Goal: Task Accomplishment & Management: Use online tool/utility

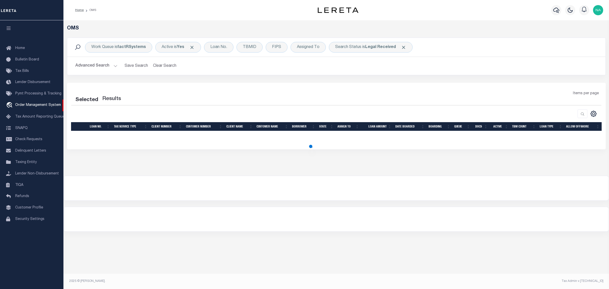
select select "200"
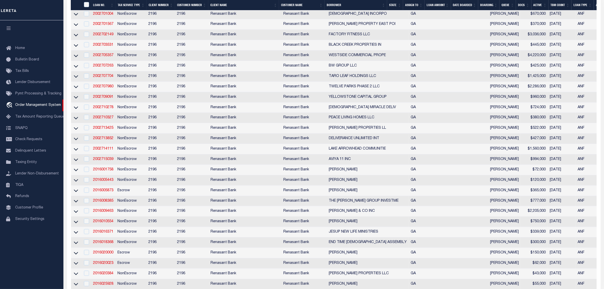
scroll to position [14, 0]
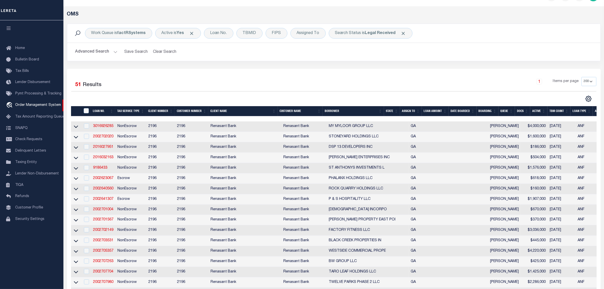
click at [97, 51] on button "Advanced Search" at bounding box center [96, 52] width 42 height 10
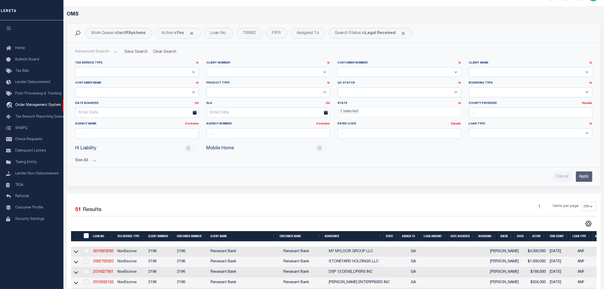
click at [373, 113] on ul "1 selected" at bounding box center [399, 111] width 123 height 7
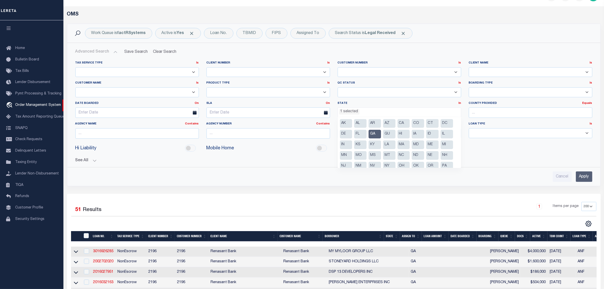
click at [373, 135] on li "GA" at bounding box center [375, 134] width 12 height 9
select select
click at [522, 162] on button "See All" at bounding box center [333, 160] width 517 height 5
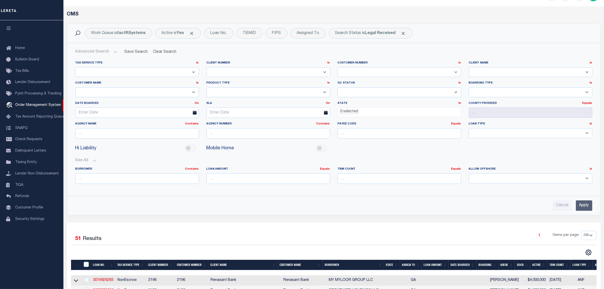
click at [586, 206] on input "Apply" at bounding box center [584, 205] width 16 height 10
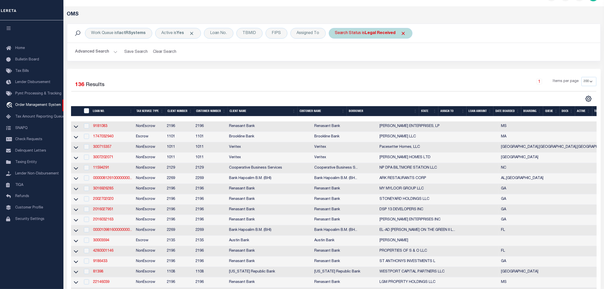
click at [374, 35] on b "Legal Received" at bounding box center [380, 33] width 31 height 4
click at [371, 61] on select "Automated Search Bad Parcel Complete Duplicate Parcel High Dollar Reporting In …" at bounding box center [373, 58] width 75 height 10
select select "IP"
click at [336, 54] on select "Automated Search Bad Parcel Complete Duplicate Parcel High Dollar Reporting In …" at bounding box center [373, 58] width 75 height 10
click at [400, 70] on input "Apply" at bounding box center [402, 69] width 15 height 8
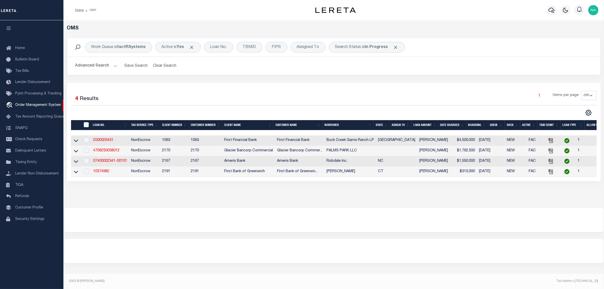
scroll to position [0, 0]
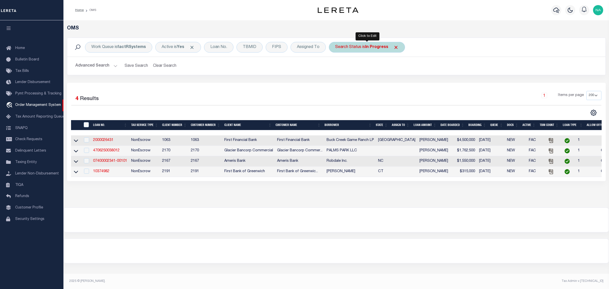
click at [366, 46] on b "In Progress" at bounding box center [376, 47] width 23 height 4
click at [361, 74] on select "Automated Search Bad Parcel Complete Duplicate Parcel High Dollar Reporting In …" at bounding box center [373, 72] width 75 height 10
select select "RD"
click at [336, 68] on select "Automated Search Bad Parcel Complete Duplicate Parcel High Dollar Reporting In …" at bounding box center [373, 72] width 75 height 10
click at [401, 83] on input "Apply" at bounding box center [402, 83] width 15 height 8
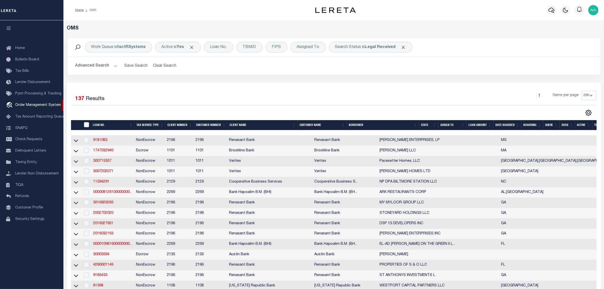
click at [103, 67] on button "Advanced Search" at bounding box center [96, 66] width 42 height 10
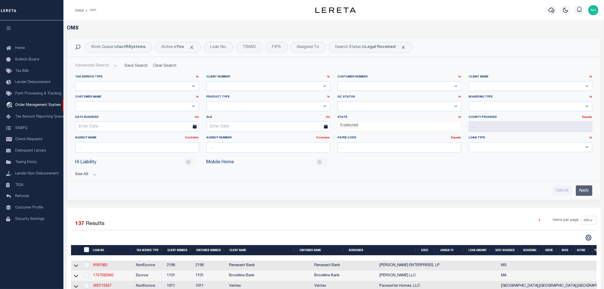
click at [383, 126] on ul "0 selected" at bounding box center [399, 125] width 123 height 7
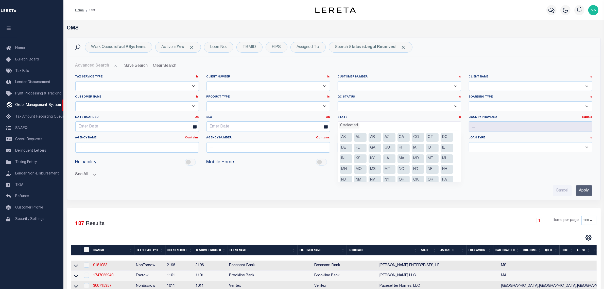
click at [374, 145] on li "GA" at bounding box center [375, 148] width 12 height 9
select select "GA"
click at [583, 192] on input "Apply" at bounding box center [584, 190] width 16 height 10
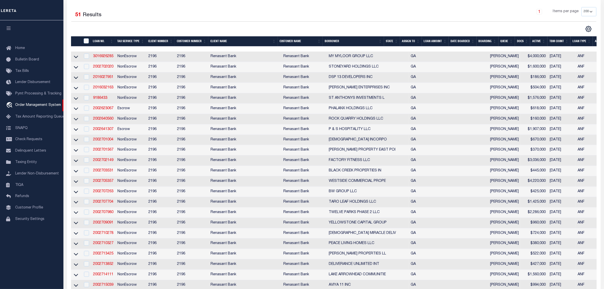
scroll to position [46, 0]
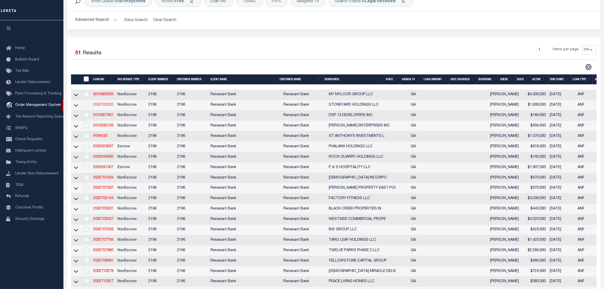
click at [107, 107] on link "2002702020" at bounding box center [103, 105] width 20 height 4
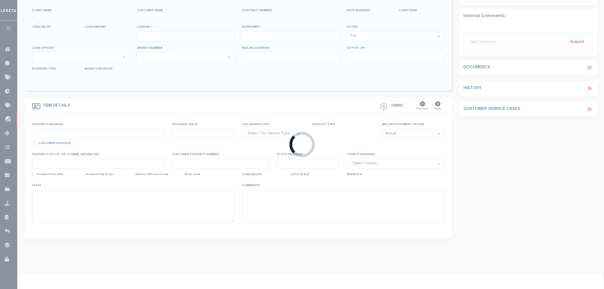
type input "2002702020"
type input "STONEYARD HOLDINGS LLC"
select select
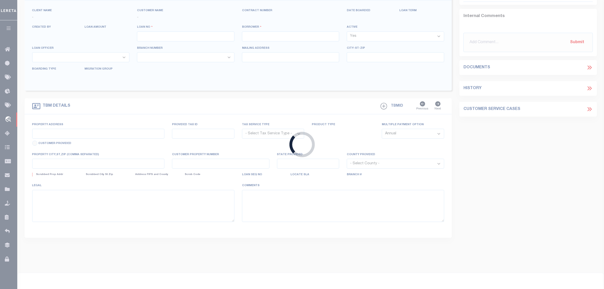
select select
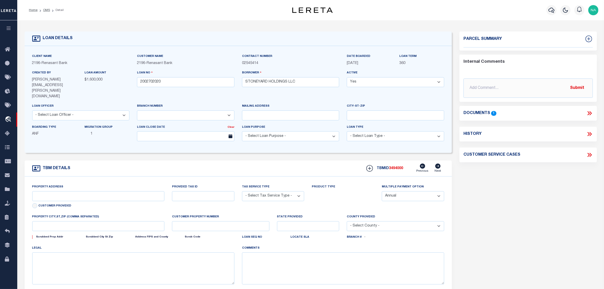
select select "4983"
type input "113 HIGHLAND CROSSING"
radio input "true"
select select "NonEscrow"
select select
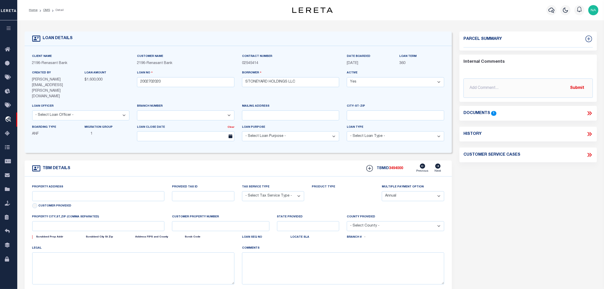
type input "[PERSON_NAME] GA 30540"
type input "2002702020"
type input "GA"
type textarea "SEE FILE10061 1APL"
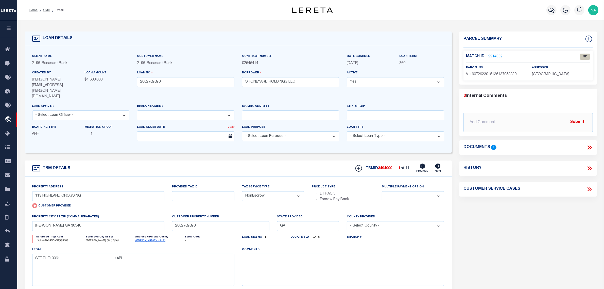
click at [438, 163] on icon at bounding box center [438, 165] width 5 height 5
type input "24 ACRES ON 911 APPALACHIAN HW"
radio input "false"
select select
type input "[GEOGRAPHIC_DATA]"
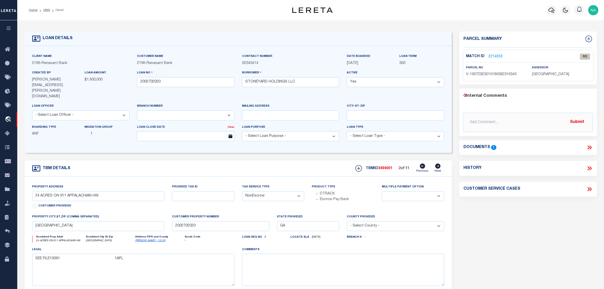
click at [438, 163] on icon at bounding box center [438, 165] width 5 height 5
select select
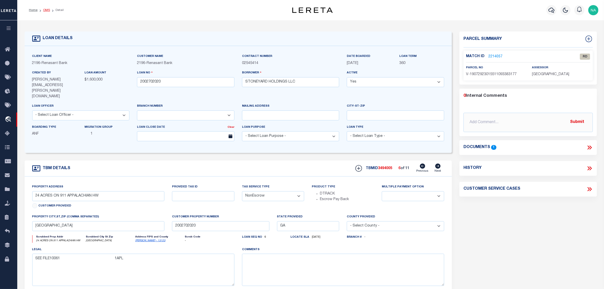
click at [47, 9] on link "OMS" at bounding box center [46, 10] width 7 height 3
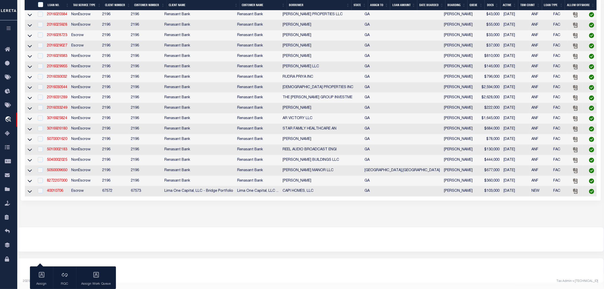
scroll to position [486, 0]
click at [60, 169] on link "5050009650" at bounding box center [57, 171] width 20 height 4
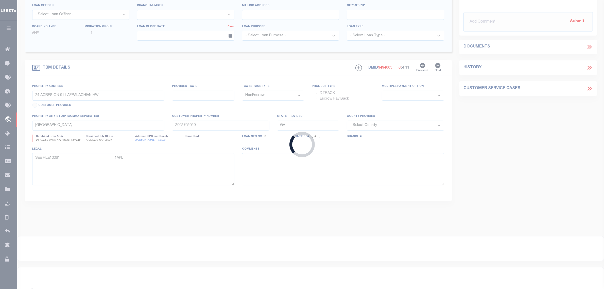
type input "5050009650"
type input "[PERSON_NAME] MANOR LLC"
select select
select select "10"
select select
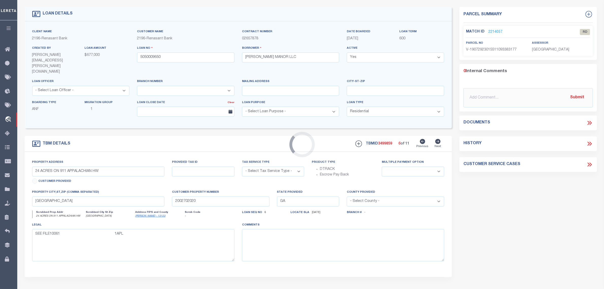
scroll to position [3, 0]
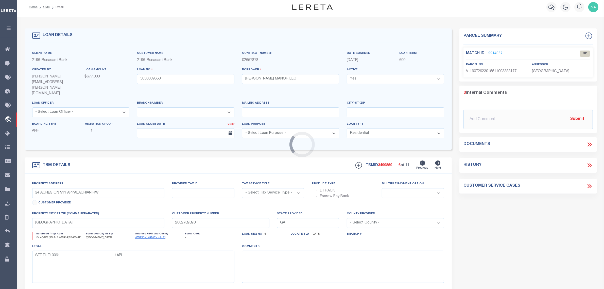
type input "[STREET_ADDRESS][PERSON_NAME]"
radio input "true"
select select "NonEscrow"
select select
type input "WARNER ROBINS GA 31093"
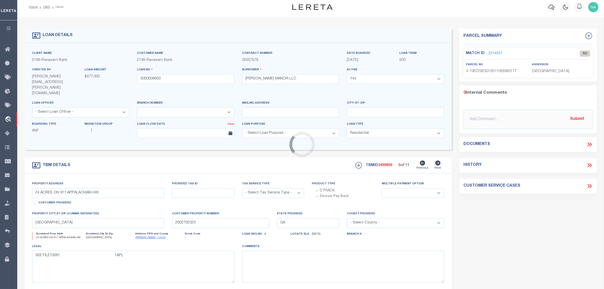
type input "5050009650"
type textarea "SEE FILE1"
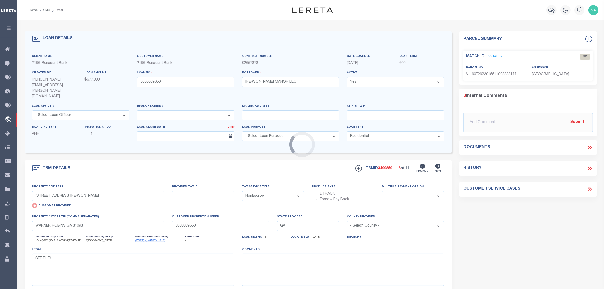
select select "4983"
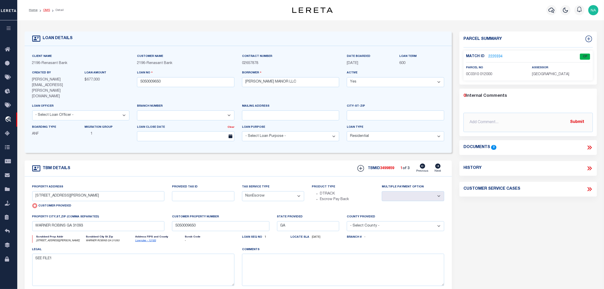
click at [46, 9] on link "OMS" at bounding box center [46, 10] width 7 height 3
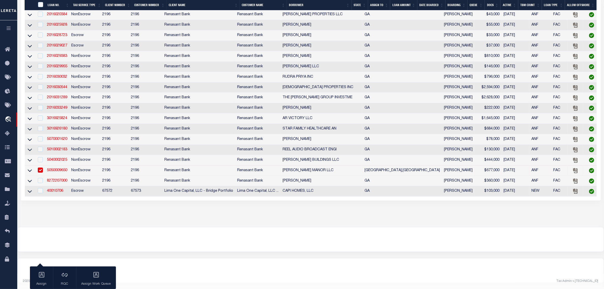
scroll to position [486, 0]
click at [59, 180] on link "8272207000" at bounding box center [57, 181] width 20 height 4
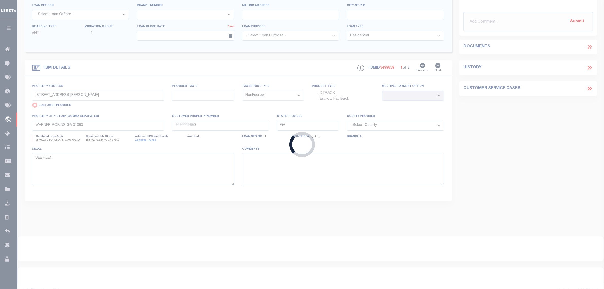
type input "8272207000"
type input "[PERSON_NAME]"
select select
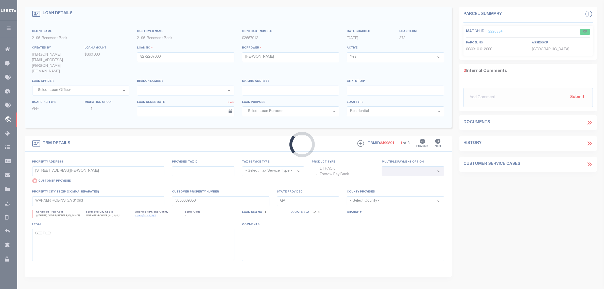
scroll to position [2, 0]
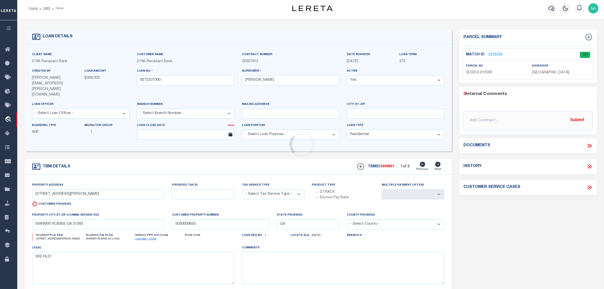
select select "4983"
type input "[STREET_ADDRESS]"
select select "NonEscrow"
select select
type input "[PERSON_NAME] GA 31791"
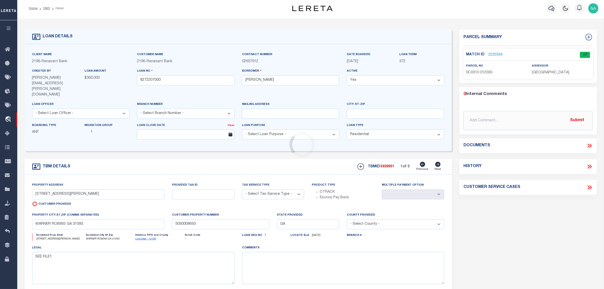
type input "8272207000"
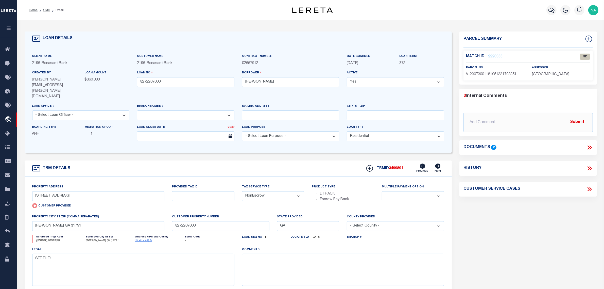
click at [491, 55] on link "2220366" at bounding box center [496, 56] width 14 height 5
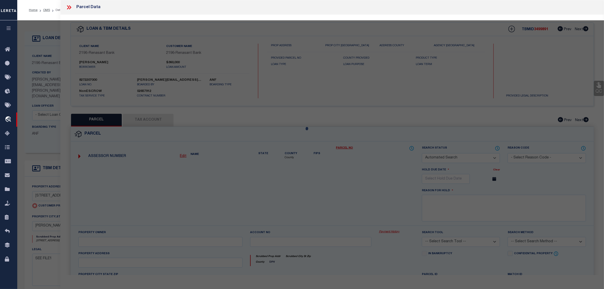
checkbox input "false"
select select "RD"
type input "[STREET_ADDRESS]"
type input "[PERSON_NAME] GA 31791"
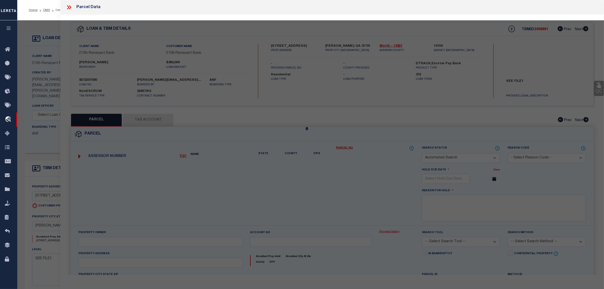
type textarea "Document uploaded that satisfies a legal requirement, changing from [GEOGRAPHIC…"
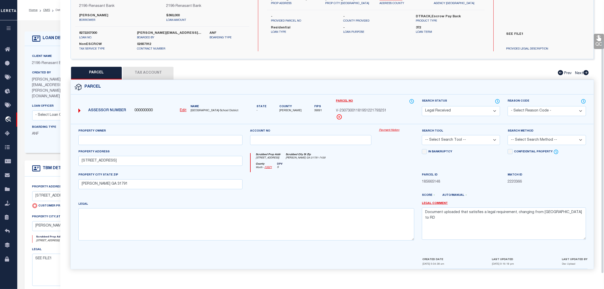
scroll to position [48, 0]
click at [357, 192] on div at bounding box center [310, 182] width 129 height 21
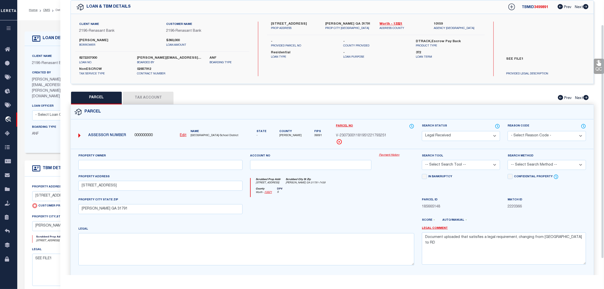
scroll to position [0, 0]
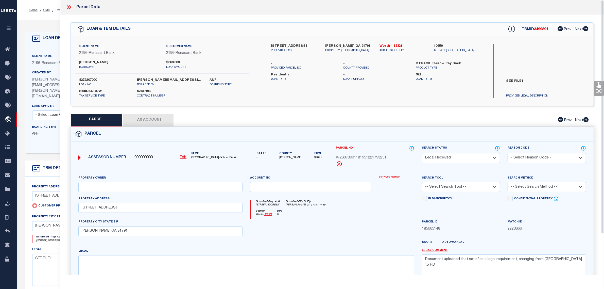
click at [68, 7] on icon at bounding box center [69, 7] width 7 height 7
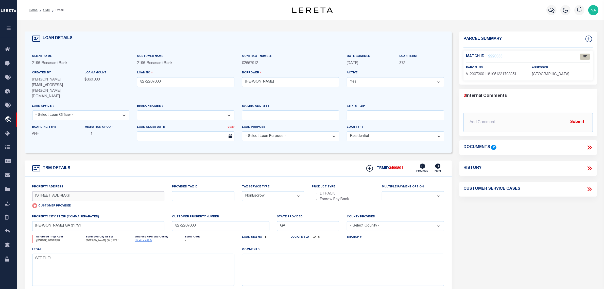
drag, startPoint x: 59, startPoint y: 186, endPoint x: 35, endPoint y: 187, distance: 24.4
click at [35, 191] on input "[STREET_ADDRESS]" at bounding box center [98, 196] width 132 height 10
click at [499, 56] on link "2220366" at bounding box center [496, 56] width 14 height 5
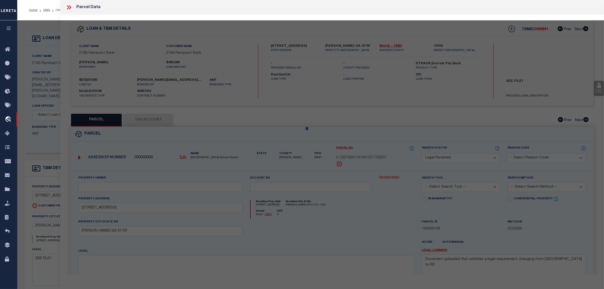
select select "AS"
checkbox input "false"
select select "RD"
type input "[STREET_ADDRESS]"
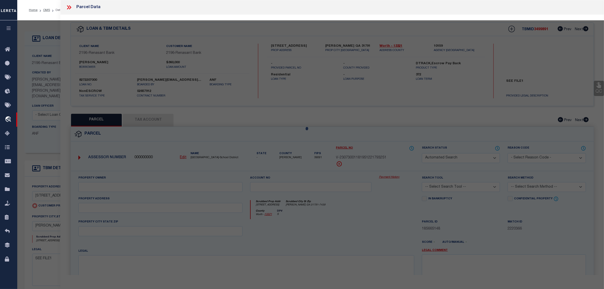
type input "[PERSON_NAME] GA 31791"
type textarea "Document uploaded that satisfies a legal requirement, changing from [GEOGRAPHIC…"
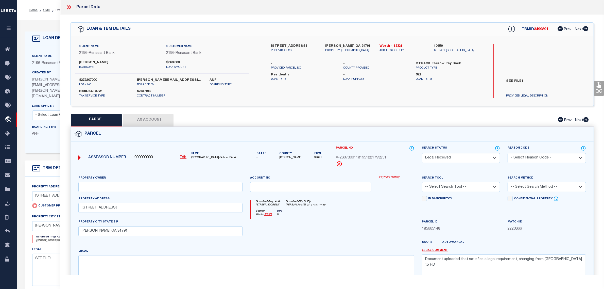
click at [182, 157] on u "Edit" at bounding box center [183, 158] width 7 height 4
type input "000000000"
type input "V-23073001181951221793251"
select select "RD"
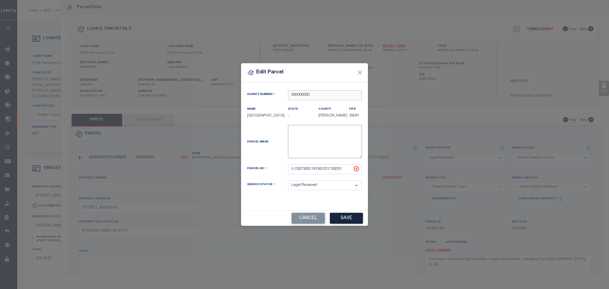
drag, startPoint x: 321, startPoint y: 91, endPoint x: 126, endPoint y: 72, distance: 195.4
click at [127, 72] on div "Edit Parcel Agency Number 000000000 Name State" at bounding box center [304, 144] width 609 height 289
click at [318, 99] on div "101590000 : [GEOGRAPHIC_DATA]" at bounding box center [324, 104] width 73 height 14
type input "101590000"
drag, startPoint x: 345, startPoint y: 169, endPoint x: 239, endPoint y: 155, distance: 107.4
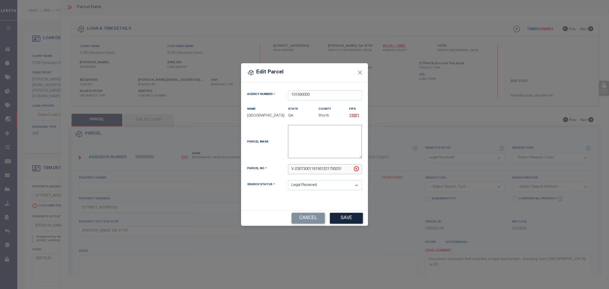
click at [239, 155] on div "Edit Parcel Agency Number 101590000 Name State" at bounding box center [304, 144] width 609 height 289
paste input "0059000800A"
type input "0059000800A"
click at [350, 218] on button "Save" at bounding box center [346, 218] width 33 height 11
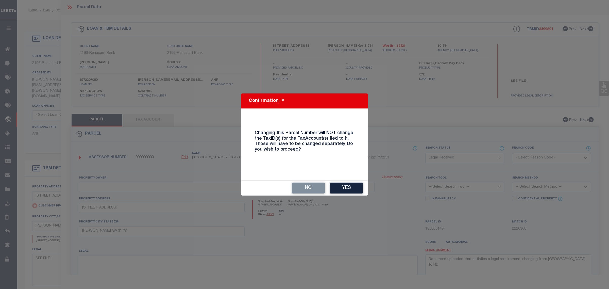
click at [351, 191] on button "Yes" at bounding box center [346, 187] width 33 height 11
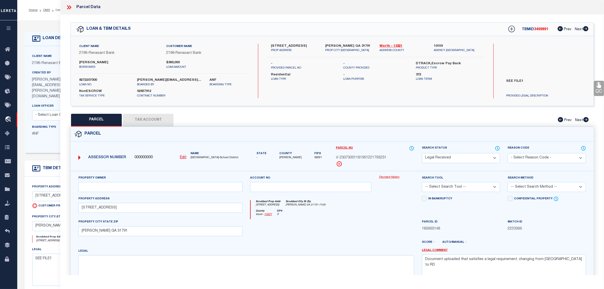
select select "RD"
checkbox input "false"
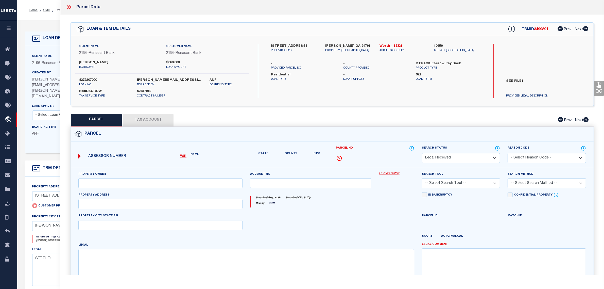
type input "[STREET_ADDRESS]"
type input "[PERSON_NAME] GA 31791"
type textarea "Document uploaded that satisfies a legal requirement, changing from [GEOGRAPHIC…"
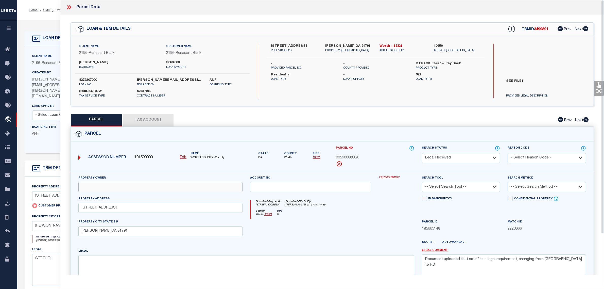
click at [140, 185] on input "text" at bounding box center [160, 187] width 164 height 10
paste input "[PERSON_NAME] [PERSON_NAME] & [PERSON_NAME] [PERSON_NAME]"
type input "[PERSON_NAME] [PERSON_NAME] & [PERSON_NAME] [PERSON_NAME]"
click at [238, 264] on textarea at bounding box center [246, 271] width 336 height 32
click at [161, 266] on textarea at bounding box center [246, 271] width 336 height 32
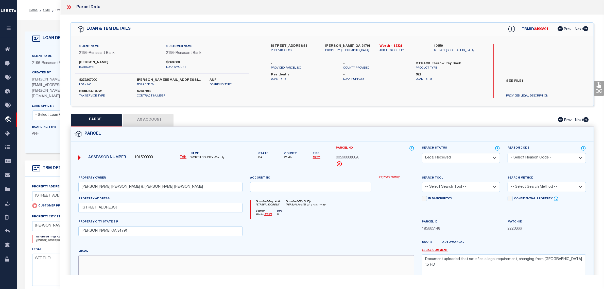
paste textarea "Landlot/District 424 / 7"
type textarea "Landlot/District 424 / 7"
click at [149, 121] on button "Tax Account" at bounding box center [148, 120] width 51 height 13
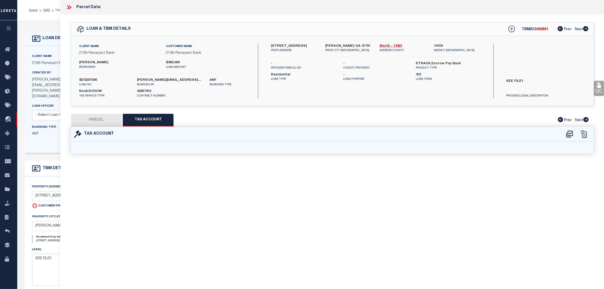
select select "100"
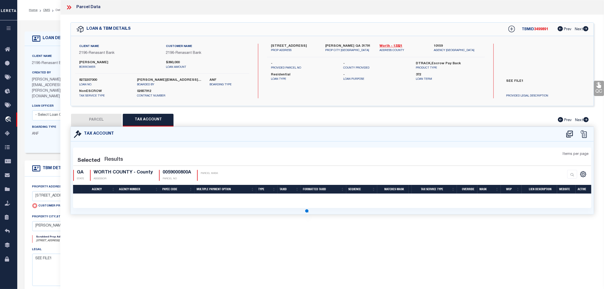
select select "100"
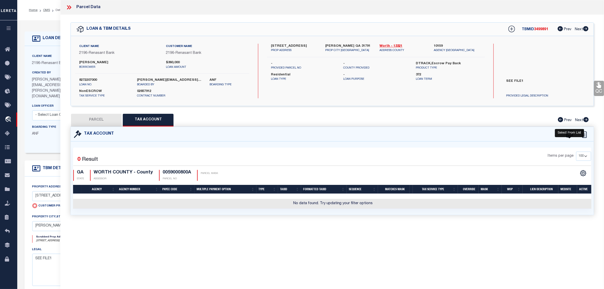
click at [568, 131] on icon at bounding box center [569, 133] width 7 height 7
select select "100"
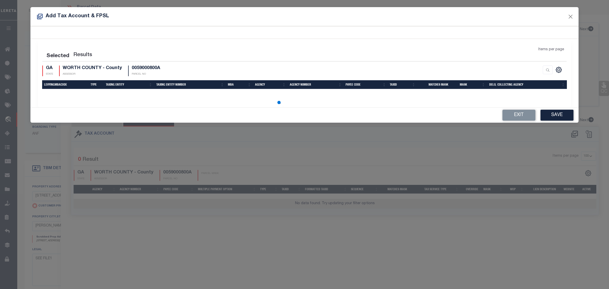
select select "100"
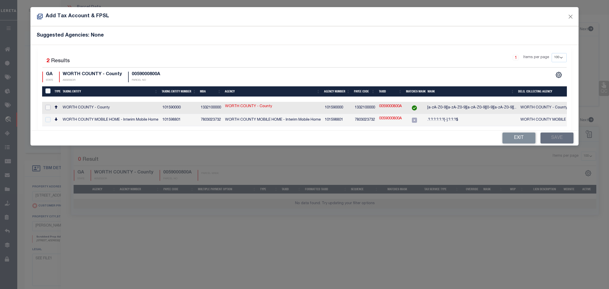
click at [49, 108] on input "checkbox" at bounding box center [47, 107] width 5 height 5
checkbox input "true"
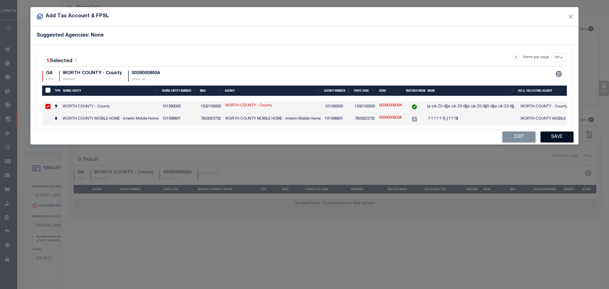
click at [557, 138] on button "Save" at bounding box center [557, 136] width 33 height 11
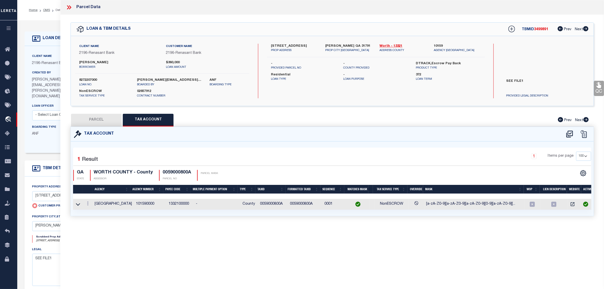
click at [98, 119] on button "PARCEL" at bounding box center [96, 120] width 51 height 13
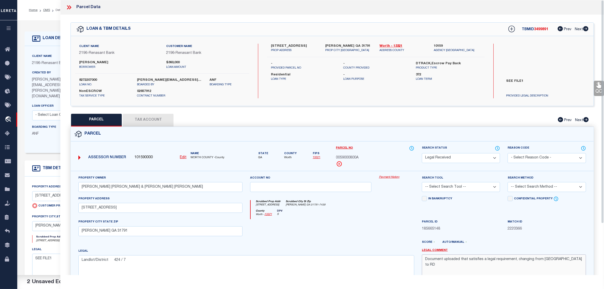
drag, startPoint x: 449, startPoint y: 255, endPoint x: 339, endPoint y: 233, distance: 112.4
click at [346, 245] on div "Property Owner [PERSON_NAME] [PERSON_NAME] & [PERSON_NAME] [PERSON_NAME] Accoun…" at bounding box center [332, 233] width 515 height 116
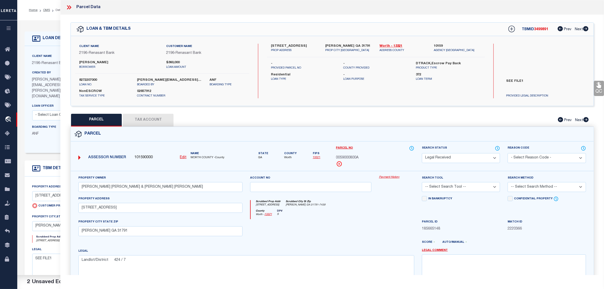
click at [438, 159] on select "Automated Search Bad Parcel Complete Duplicate Parcel High Dollar Reporting In …" at bounding box center [461, 158] width 78 height 10
select select "PC"
click at [422, 153] on select "Automated Search Bad Parcel Complete Duplicate Parcel High Dollar Reporting In …" at bounding box center [461, 158] width 78 height 10
click at [444, 188] on select "-- Select Search Tool -- 3rd Party Website Agency File Agency Website ATLS CNV-…" at bounding box center [461, 187] width 78 height 10
select select "AGW"
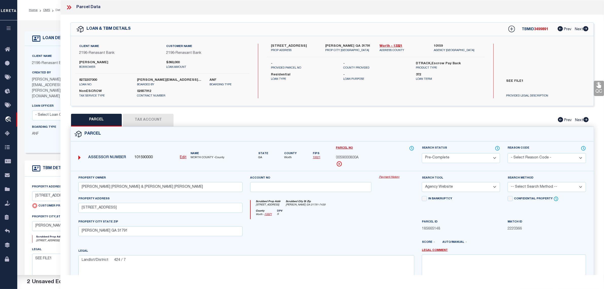
click at [422, 182] on select "-- Select Search Tool -- 3rd Party Website Agency File Agency Website ATLS CNV-…" at bounding box center [461, 187] width 78 height 10
click at [543, 188] on select "-- Select Search Method -- Property Address Legal Liability Info Provided" at bounding box center [547, 187] width 78 height 10
select select "LEG"
click at [508, 182] on select "-- Select Search Method -- Property Address Legal Liability Info Provided" at bounding box center [547, 187] width 78 height 10
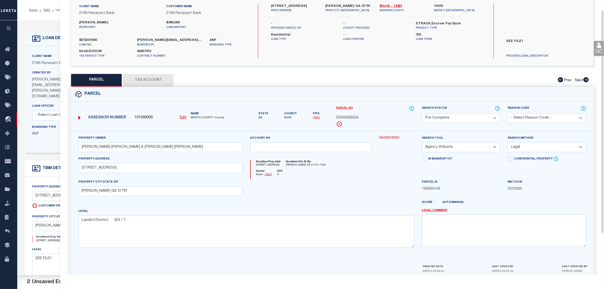
scroll to position [63, 0]
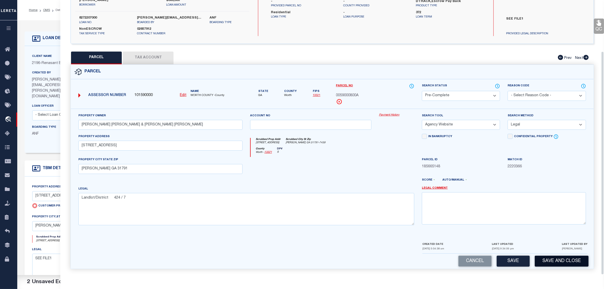
click at [559, 258] on button "Save and Close" at bounding box center [562, 261] width 54 height 11
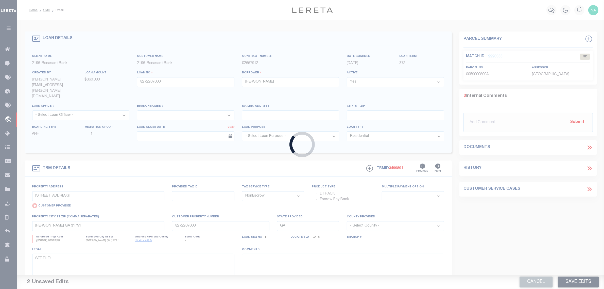
select select
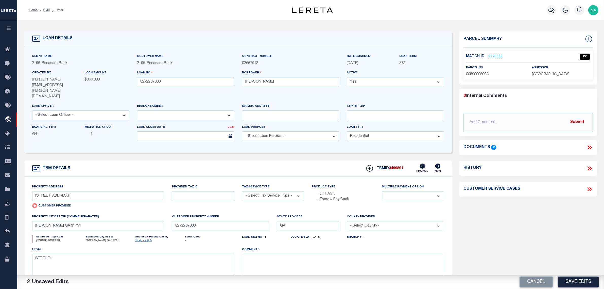
select select "NonEscrow"
select select
select select "4983"
click at [147, 83] on input "8272207000" at bounding box center [185, 82] width 97 height 10
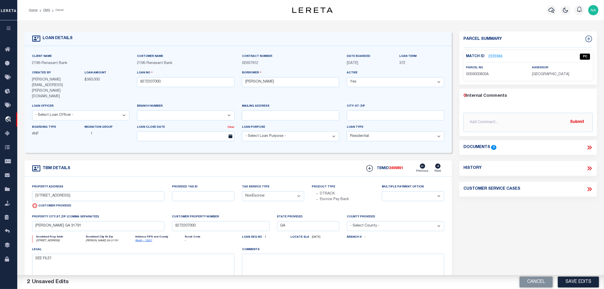
click at [396, 166] on span "3499891" at bounding box center [396, 168] width 14 height 4
copy span "3499891"
click at [540, 73] on span "[GEOGRAPHIC_DATA]" at bounding box center [550, 75] width 37 height 4
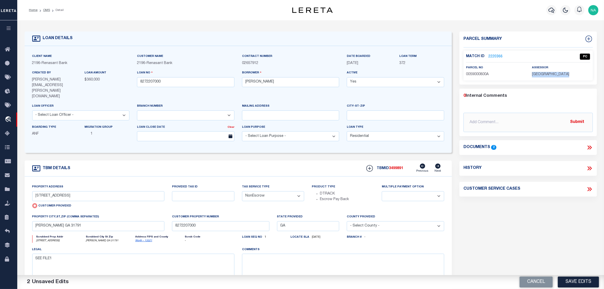
click at [540, 73] on span "[GEOGRAPHIC_DATA]" at bounding box center [550, 75] width 37 height 4
copy div "[GEOGRAPHIC_DATA]"
click at [484, 73] on span "0059000800A" at bounding box center [477, 75] width 23 height 4
copy span "0059000800A"
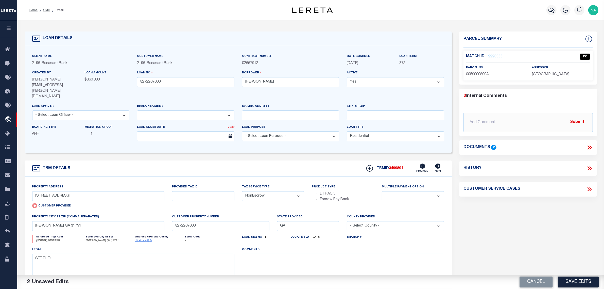
click at [557, 226] on div "Parcel Summary Match ID 2220366 0" at bounding box center [528, 176] width 145 height 290
click at [46, 9] on link "OMS" at bounding box center [46, 10] width 7 height 3
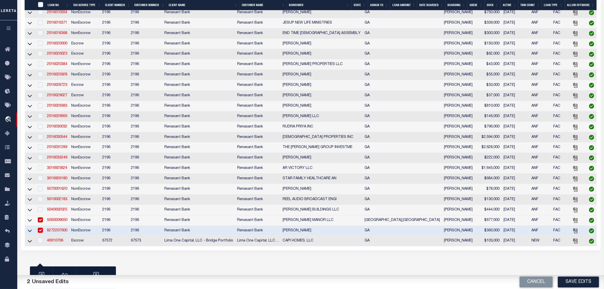
scroll to position [486, 0]
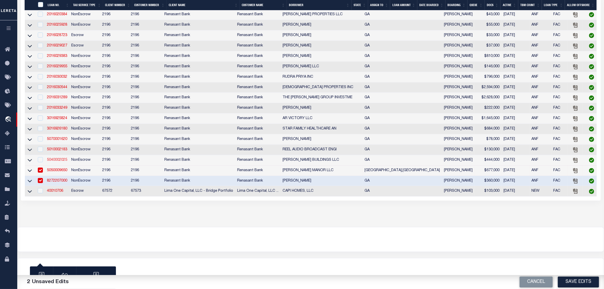
click at [58, 158] on link "5040002025" at bounding box center [57, 160] width 20 height 4
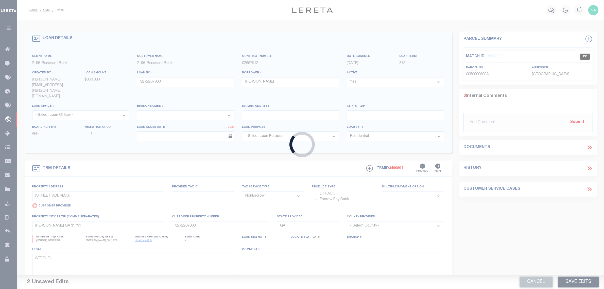
type input "5040002025"
type input "[PERSON_NAME] BUILDINGS LLC"
select select
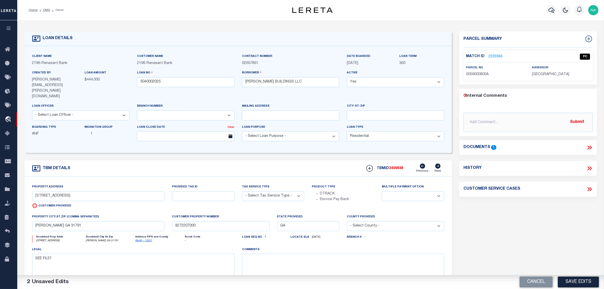
select select "4983"
type input "[STREET_ADDRESS][PERSON_NAME]"
select select "NonEscrow"
select select
type input "LENOX GA 31637"
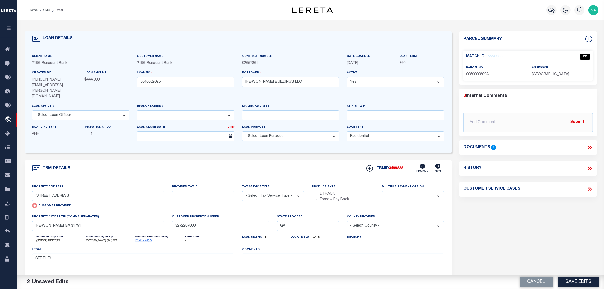
type input "5040002025"
click at [439, 163] on icon at bounding box center [438, 165] width 6 height 5
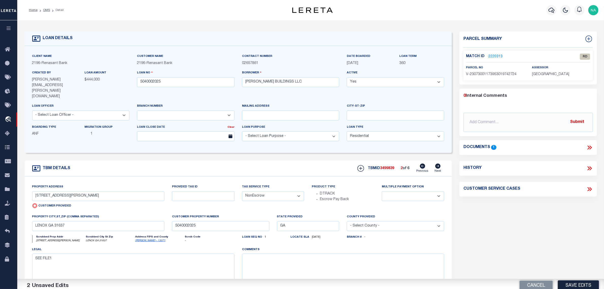
radio input "false"
select select
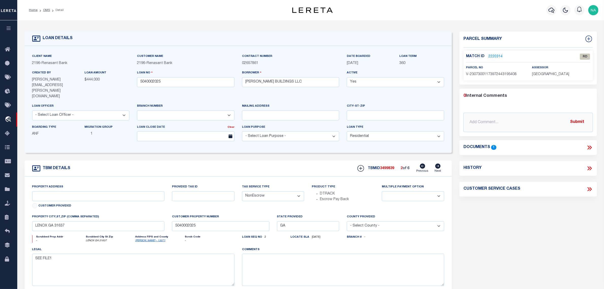
click at [439, 163] on icon at bounding box center [438, 165] width 6 height 5
type input "[STREET_ADDRESS][PERSON_NAME]"
select select
click at [439, 163] on icon at bounding box center [438, 165] width 6 height 5
type input "[PERSON_NAME][GEOGRAPHIC_DATA]"
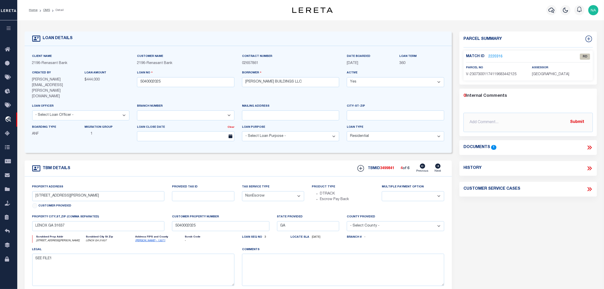
select select
type input "[PERSON_NAME][GEOGRAPHIC_DATA] 31771"
click at [439, 163] on icon at bounding box center [438, 165] width 6 height 5
select select
type input "LENOX GA 31637"
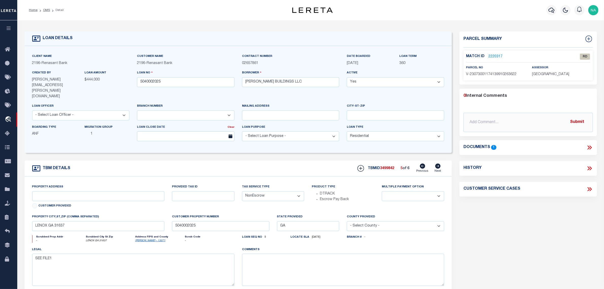
click at [439, 163] on icon at bounding box center [438, 165] width 6 height 5
type input "[GEOGRAPHIC_DATA] 133"
select select
type input "MOULTRIE GA 31768"
click at [591, 147] on icon at bounding box center [591, 147] width 2 height 4
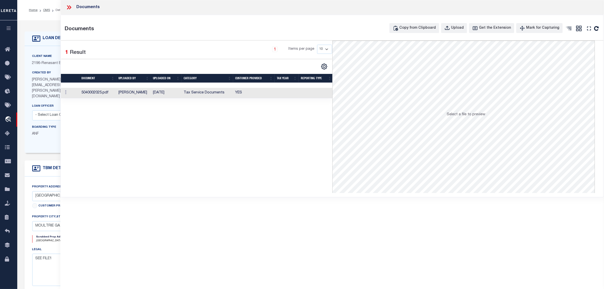
click at [200, 91] on td "Tax Service Documents" at bounding box center [208, 93] width 52 height 10
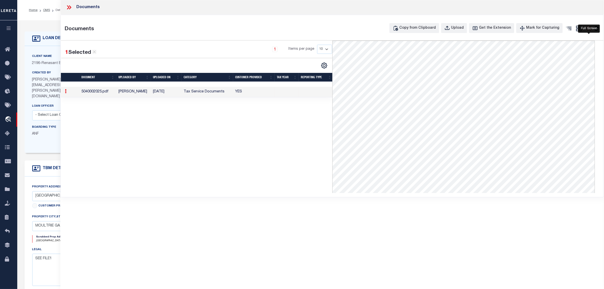
click at [590, 30] on icon at bounding box center [589, 28] width 4 height 4
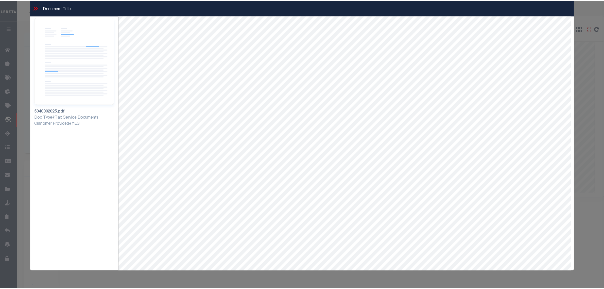
scroll to position [22, 0]
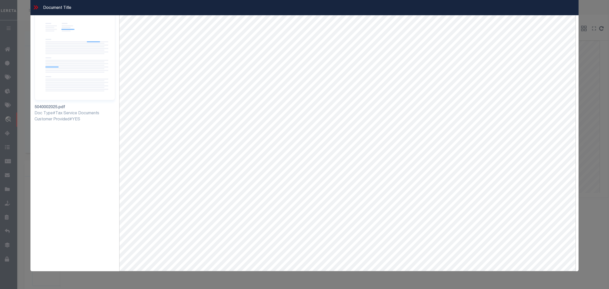
click at [36, 6] on icon at bounding box center [37, 7] width 2 height 4
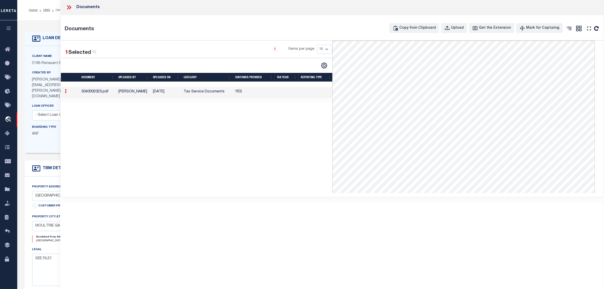
click at [70, 5] on icon at bounding box center [69, 7] width 7 height 7
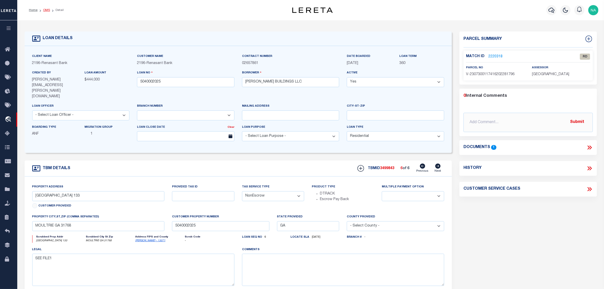
click at [45, 10] on link "OMS" at bounding box center [46, 10] width 7 height 3
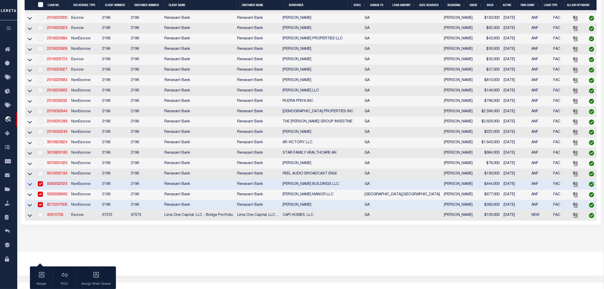
scroll to position [476, 0]
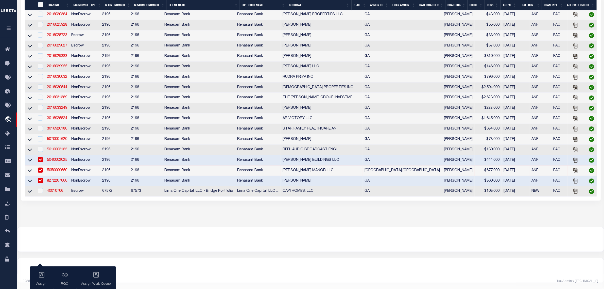
click at [61, 151] on link "5010002183" at bounding box center [57, 150] width 20 height 4
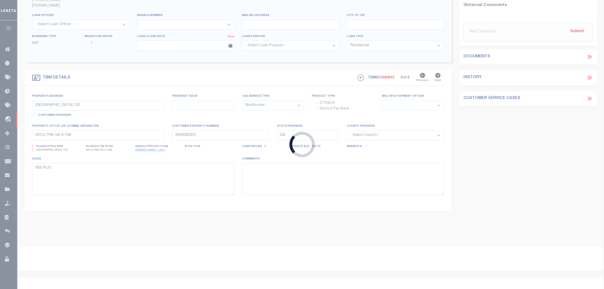
type input "5010002183"
type input "REEL AUDIO BROADCAST ENGI"
select select
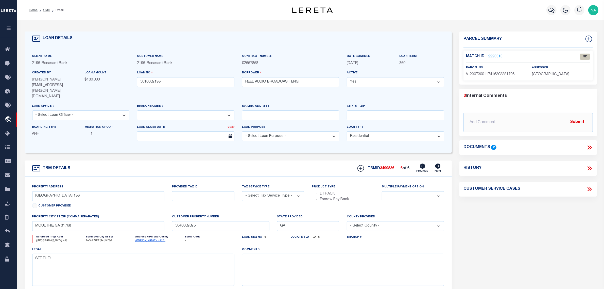
select select "4983"
type input "[GEOGRAPHIC_DATA]"
radio input "true"
select select "NonEscrow"
select select
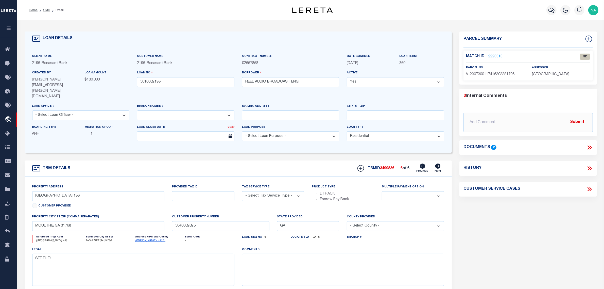
type input "THOMASVILLE GA 31791"
type input "5010002183"
click at [49, 191] on input "[GEOGRAPHIC_DATA]" at bounding box center [98, 196] width 132 height 10
drag, startPoint x: 267, startPoint y: 83, endPoint x: 240, endPoint y: 83, distance: 27.2
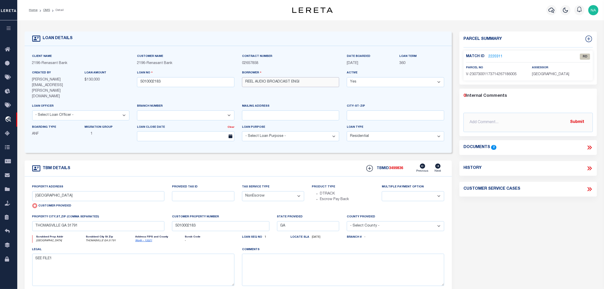
click at [240, 83] on div "Borrower REEL AUDIO BROADCAST ENGI" at bounding box center [290, 86] width 105 height 33
drag, startPoint x: 71, startPoint y: 186, endPoint x: 43, endPoint y: 186, distance: 28.2
click at [43, 191] on input "[GEOGRAPHIC_DATA]" at bounding box center [98, 196] width 132 height 10
click at [76, 191] on input "[GEOGRAPHIC_DATA]" at bounding box center [98, 196] width 132 height 10
drag, startPoint x: 76, startPoint y: 187, endPoint x: 27, endPoint y: 187, distance: 49.7
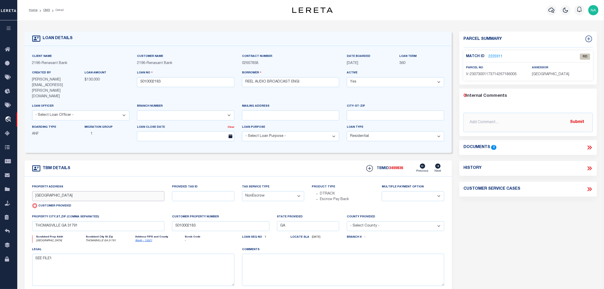
click at [27, 187] on div "Property Address [STREET_ADDRESS] Customer Provided Provided Tax ID Tax Service…" at bounding box center [239, 238] width 428 height 125
click at [495, 55] on link "2220311" at bounding box center [496, 56] width 14 height 5
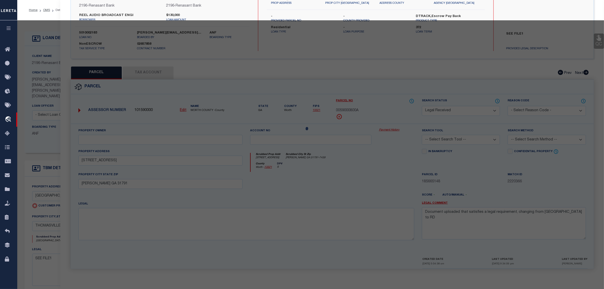
scroll to position [48, 0]
select select "AS"
checkbox input "false"
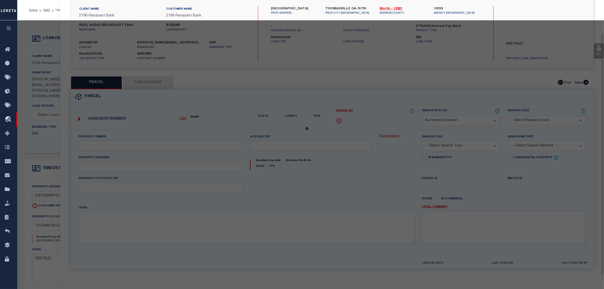
select select "RD"
type input "[GEOGRAPHIC_DATA]"
type input "THOMASVILLE GA 31791"
type textarea "Document uploaded that satisfies a legal requirement, changing from [GEOGRAPHIC…"
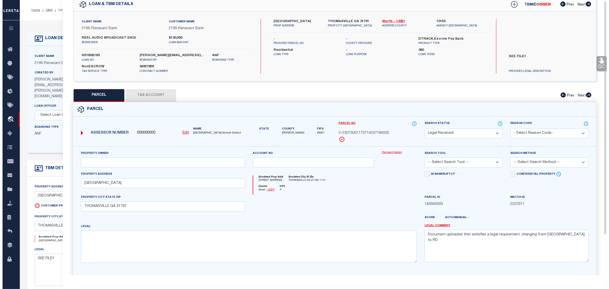
scroll to position [0, 0]
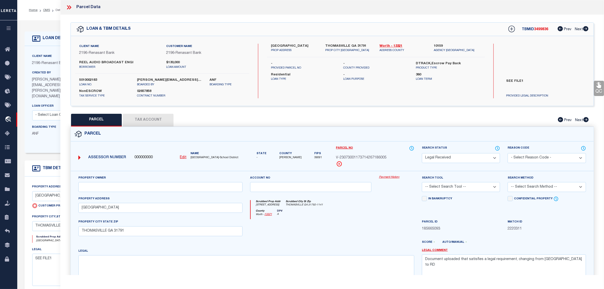
click at [180, 157] on u "Edit" at bounding box center [183, 158] width 7 height 4
type input "000000000"
type input "V-23073001173714267186005"
select select "RD"
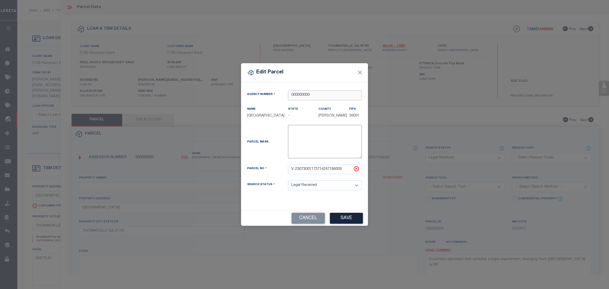
drag, startPoint x: 323, startPoint y: 91, endPoint x: 198, endPoint y: 90, distance: 124.6
click at [198, 90] on div "Edit Parcel Agency Number 000000000 Name State" at bounding box center [304, 144] width 609 height 289
click at [328, 103] on div "101590000 : [GEOGRAPHIC_DATA]" at bounding box center [324, 104] width 73 height 14
drag, startPoint x: 349, startPoint y: 171, endPoint x: 251, endPoint y: 172, distance: 98.2
click at [251, 172] on div "Parcel No V-23073001173714267186005" at bounding box center [304, 169] width 122 height 10
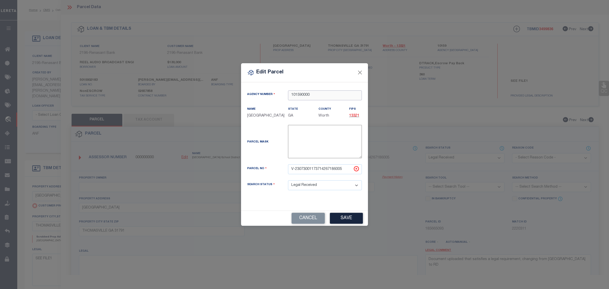
drag, startPoint x: 320, startPoint y: 94, endPoint x: 227, endPoint y: 93, distance: 92.7
click at [228, 95] on div "Edit Parcel Agency Number 101590000 Name State" at bounding box center [304, 144] width 609 height 289
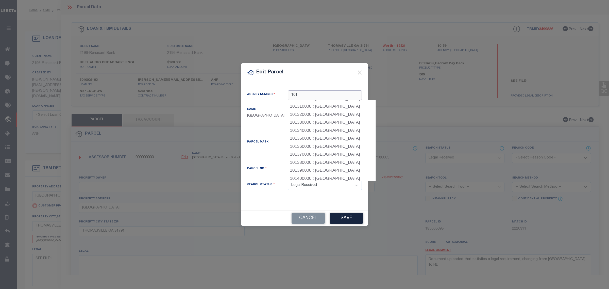
scroll to position [254, 0]
click at [343, 136] on div "101360000 : [GEOGRAPHIC_DATA]" at bounding box center [332, 138] width 88 height 8
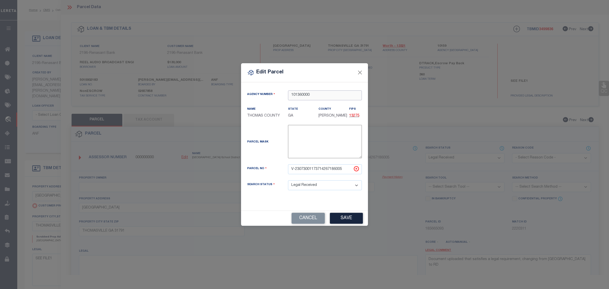
type input "101360000"
drag, startPoint x: 327, startPoint y: 169, endPoint x: 231, endPoint y: 169, distance: 95.9
click at [231, 169] on div "Edit Parcel Agency Number 101360000 Name State" at bounding box center [304, 144] width 609 height 289
paste input "046KTH 01"
type input "046KTH 015"
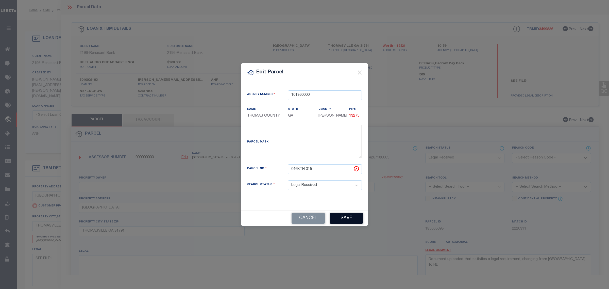
click at [354, 216] on button "Save" at bounding box center [346, 218] width 33 height 11
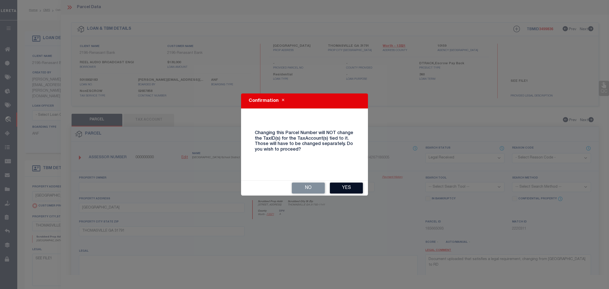
click at [348, 190] on button "Yes" at bounding box center [346, 187] width 33 height 11
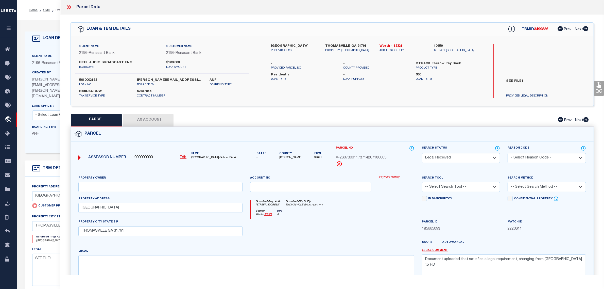
select select "RD"
checkbox input "false"
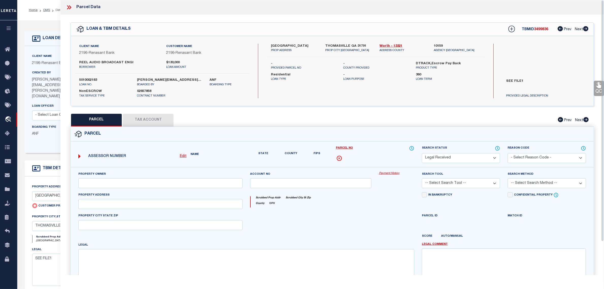
type input "[GEOGRAPHIC_DATA]"
type input "THOMASVILLE GA 31791"
type textarea "Document uploaded that satisfies a legal requirement, changing from [GEOGRAPHIC…"
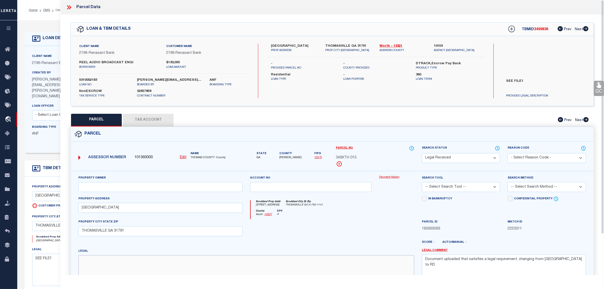
click at [219, 272] on textarea at bounding box center [246, 271] width 336 height 32
drag, startPoint x: 560, startPoint y: 260, endPoint x: 358, endPoint y: 230, distance: 204.0
click at [367, 245] on div "Property Owner Account no Payment History Search Tool -- Select Search Tool -- …" at bounding box center [332, 233] width 515 height 116
click at [152, 192] on input "text" at bounding box center [160, 187] width 164 height 10
paste input "[PERSON_NAME]"
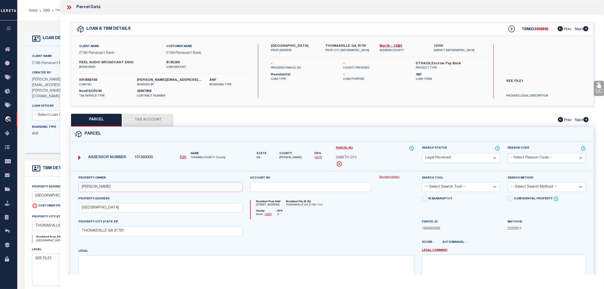
type input "[PERSON_NAME]"
click at [156, 120] on button "Tax Account" at bounding box center [148, 120] width 51 height 13
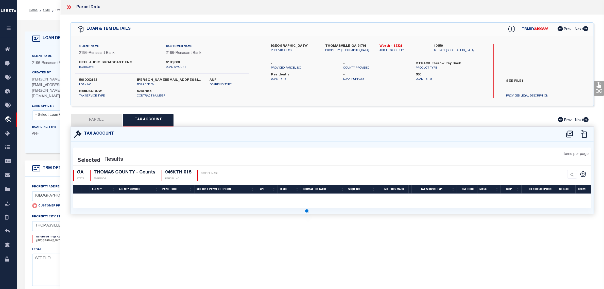
select select "100"
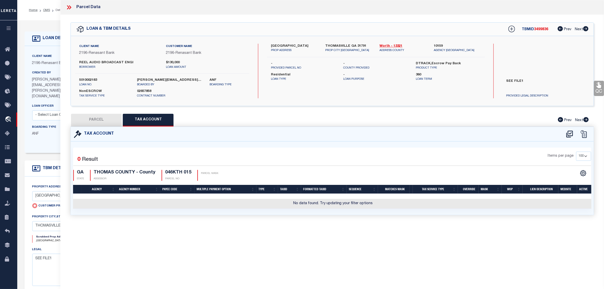
click at [105, 122] on button "PARCEL" at bounding box center [96, 120] width 51 height 13
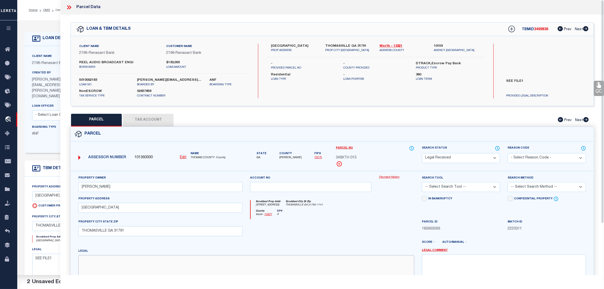
click at [254, 269] on textarea at bounding box center [246, 271] width 336 height 32
paste textarea "Acres 2.03"
type textarea "Acres 2.03"
click at [155, 120] on button "Tax Account" at bounding box center [148, 120] width 51 height 13
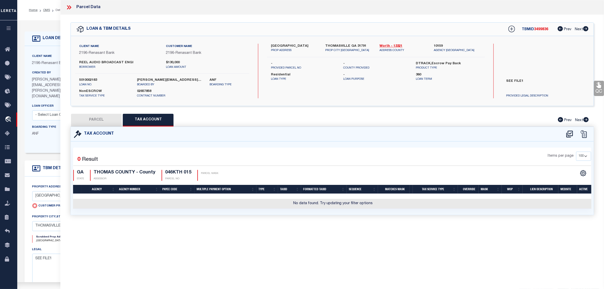
select select "100"
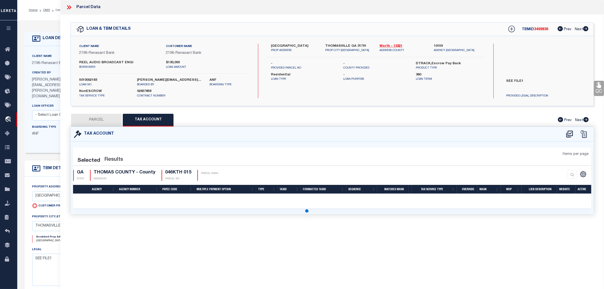
select select "100"
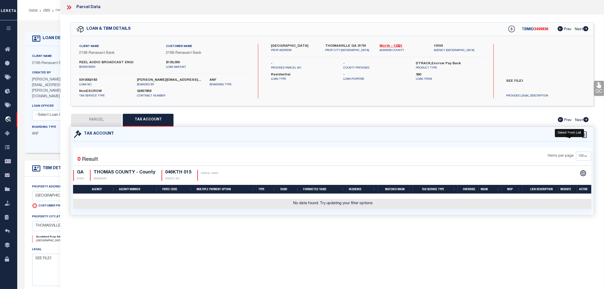
click at [570, 135] on icon at bounding box center [570, 134] width 8 height 8
select select "100"
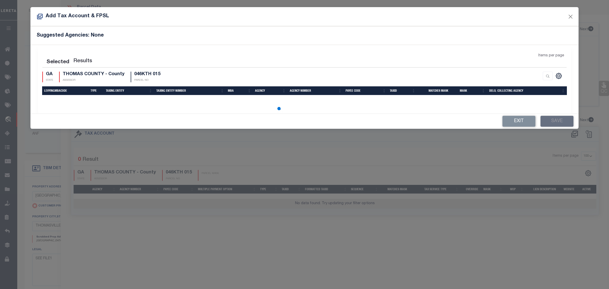
select select "100"
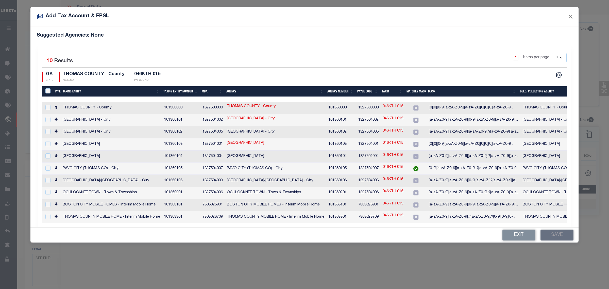
click at [399, 107] on link "046KTH 015" at bounding box center [393, 107] width 21 height 6
type input "046KTH 015"
type textarea "[0][0][0-9][a-zA-Z0-9][a-zA-Z0][0][0][0][a-zA-Z0-9][a-zA-Z0-9][0-9][0-9][0-9][a…"
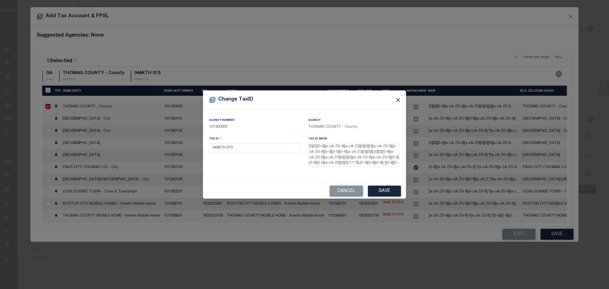
click at [398, 98] on button "Close" at bounding box center [398, 99] width 7 height 7
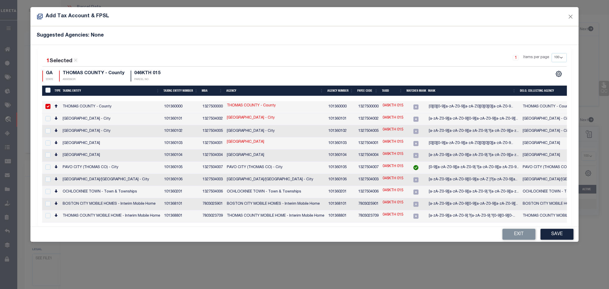
click at [390, 108] on link "046KTH 015" at bounding box center [393, 106] width 21 height 6
checkbox input "false"
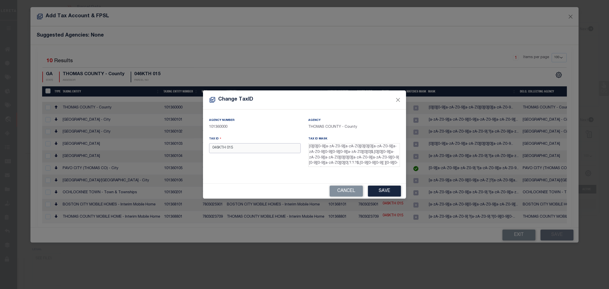
click at [240, 147] on input "046KTH 015" at bounding box center [255, 148] width 92 height 10
drag, startPoint x: 241, startPoint y: 147, endPoint x: 205, endPoint y: 148, distance: 35.8
click at [205, 147] on div "Agency Number 101360000 Agency [GEOGRAPHIC_DATA] - County Tax ID 046KTH 015 Tax…" at bounding box center [304, 146] width 203 height 74
click at [242, 151] on input "046KTH 015" at bounding box center [255, 148] width 92 height 10
click at [394, 190] on button "Save" at bounding box center [384, 191] width 33 height 11
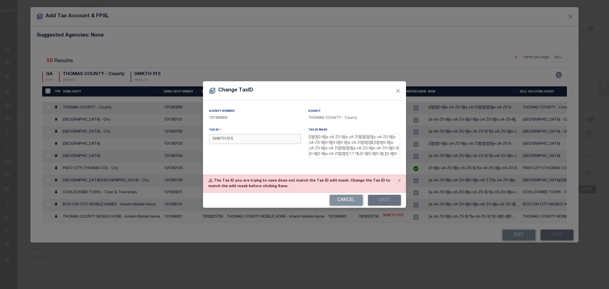
click at [227, 139] on input "046KTH 015" at bounding box center [255, 139] width 92 height 10
click at [393, 200] on button "Save" at bounding box center [384, 200] width 33 height 11
click at [239, 141] on input "046KTH015" at bounding box center [255, 139] width 92 height 10
click at [382, 200] on button "Save" at bounding box center [384, 200] width 33 height 11
click at [226, 139] on input "0046KTH015" at bounding box center [255, 139] width 92 height 10
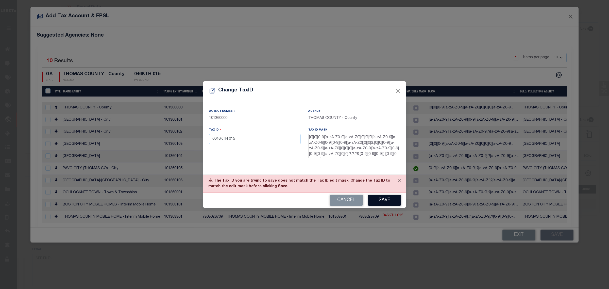
click at [382, 200] on button "Save" at bounding box center [384, 200] width 33 height 11
click at [214, 141] on input "0046KTH 015" at bounding box center [255, 139] width 92 height 10
click at [388, 200] on button "Save" at bounding box center [384, 200] width 33 height 11
click at [230, 140] on input "00046KTH 015" at bounding box center [255, 139] width 92 height 10
type input "00046KTH015"
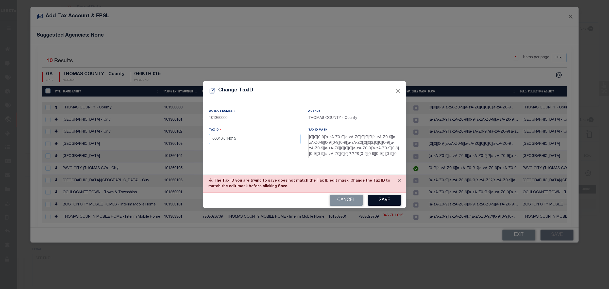
click at [385, 199] on button "Save" at bounding box center [384, 200] width 33 height 11
click at [398, 88] on button "Close" at bounding box center [398, 91] width 7 height 7
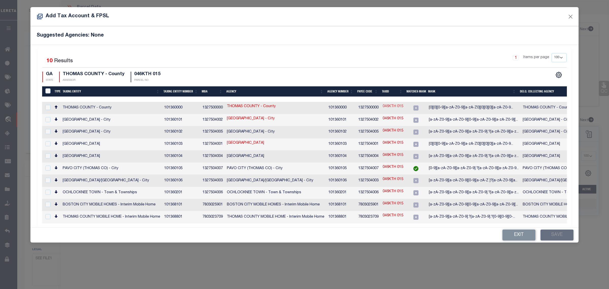
click at [397, 106] on link "046KTH 015" at bounding box center [393, 107] width 21 height 6
checkbox input "true"
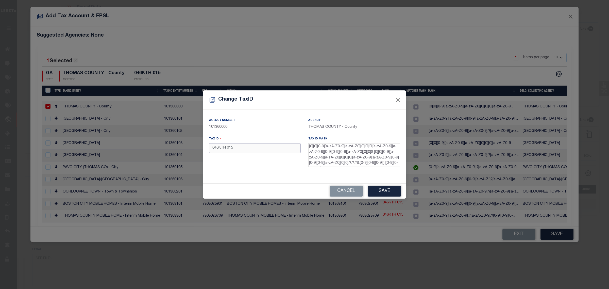
click at [226, 149] on input "046KTH 015" at bounding box center [255, 148] width 92 height 10
click at [383, 191] on button "Save" at bounding box center [384, 191] width 33 height 11
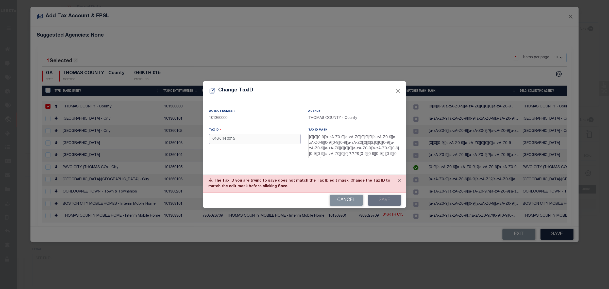
click at [211, 140] on input "046KTH 0015" at bounding box center [255, 139] width 92 height 10
click at [385, 199] on button "Save" at bounding box center [384, 200] width 33 height 11
click at [229, 139] on input "0046KTH 0015" at bounding box center [255, 139] width 92 height 10
click at [352, 198] on button "Cancel" at bounding box center [346, 200] width 33 height 11
type input "046KTH 015"
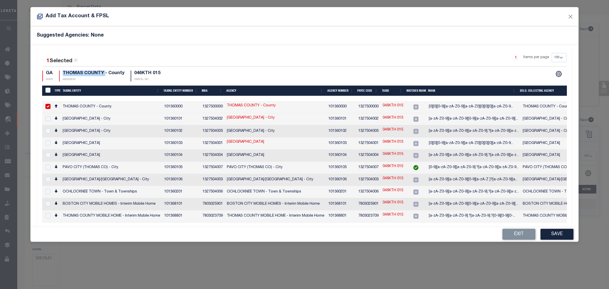
drag, startPoint x: 106, startPoint y: 73, endPoint x: 63, endPoint y: 75, distance: 43.0
click at [63, 75] on h4 "THOMAS COUNTY - County" at bounding box center [94, 74] width 62 height 6
copy h4 "THOMAS COUNTY"
drag, startPoint x: 404, startPoint y: 107, endPoint x: 381, endPoint y: 107, distance: 22.6
click at [381, 107] on tr "[GEOGRAPHIC_DATA] - County 101360000 1327500000 [GEOGRAPHIC_DATA] - County 1013…" at bounding box center [332, 107] width 580 height 12
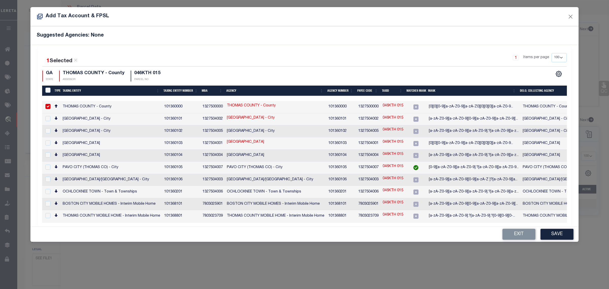
drag, startPoint x: 380, startPoint y: 108, endPoint x: 404, endPoint y: 107, distance: 23.6
click at [406, 108] on tr "[GEOGRAPHIC_DATA] - County 101360000 1327500000 [GEOGRAPHIC_DATA] - County 1013…" at bounding box center [332, 107] width 580 height 12
click at [386, 105] on link "046KTH 015" at bounding box center [393, 106] width 21 height 6
checkbox input "false"
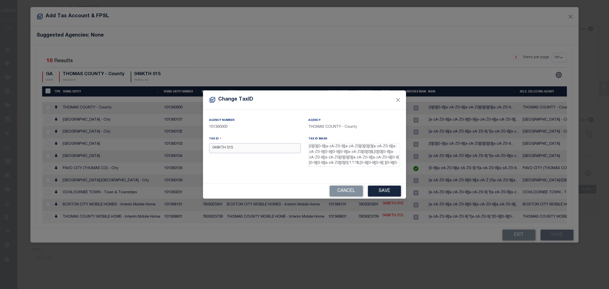
drag, startPoint x: 253, startPoint y: 149, endPoint x: 206, endPoint y: 150, distance: 47.0
click at [206, 150] on div "Tax ID 046KTH 015" at bounding box center [254, 152] width 99 height 33
click at [541, 30] on div "Change TaxID Agency Number 101360000 Agency [GEOGRAPHIC_DATA] - County Tax ID 0…" at bounding box center [304, 144] width 609 height 289
drag, startPoint x: 202, startPoint y: 155, endPoint x: 187, endPoint y: 154, distance: 14.7
click at [189, 157] on div "Change TaxID Agency Number 101360000 Agency [GEOGRAPHIC_DATA] - County Tax ID 0…" at bounding box center [304, 144] width 609 height 289
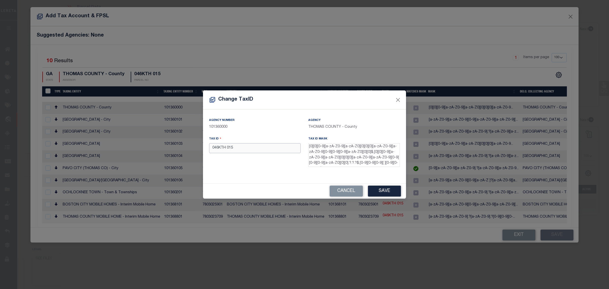
paste input "046KTH000001500"
click at [385, 192] on button "Save" at bounding box center [384, 191] width 33 height 11
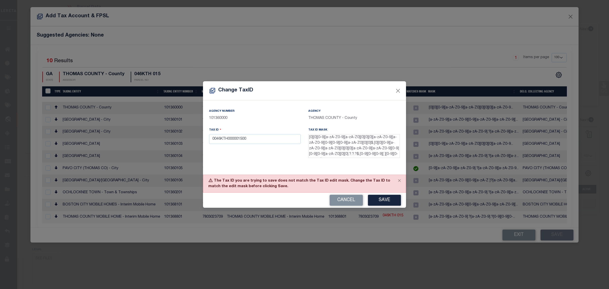
click at [47, 50] on div "Change TaxID Agency Number 101360000 Agency [GEOGRAPHIC_DATA] - County Tax ID 0…" at bounding box center [304, 144] width 609 height 289
drag, startPoint x: 258, startPoint y: 140, endPoint x: 159, endPoint y: 138, distance: 99.3
click at [164, 139] on div "Change TaxID Agency Number 101360000 Agency [GEOGRAPHIC_DATA] - County Tax ID 0…" at bounding box center [304, 144] width 609 height 289
paste input "1500"
click at [391, 199] on button "Save" at bounding box center [384, 200] width 33 height 11
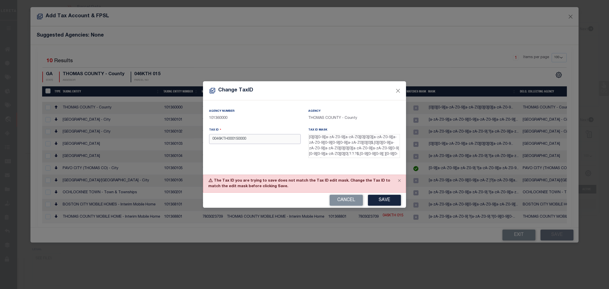
click at [265, 138] on input "0046KTH000150000" at bounding box center [255, 139] width 92 height 10
click at [347, 200] on button "Cancel" at bounding box center [346, 200] width 33 height 11
type input "046KTH 015"
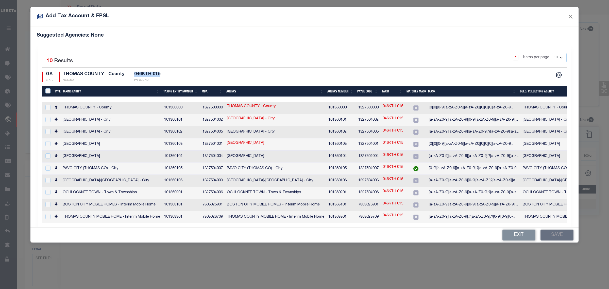
drag, startPoint x: 142, startPoint y: 76, endPoint x: 133, endPoint y: 75, distance: 8.4
click at [133, 75] on div "GA STATE [GEOGRAPHIC_DATA] - County ASSESSOR 046KTH 015 PARCEL NO" at bounding box center [173, 77] width 262 height 11
copy h4 "046KTH 015"
click at [390, 107] on link "046KTH 015" at bounding box center [393, 107] width 21 height 6
checkbox input "true"
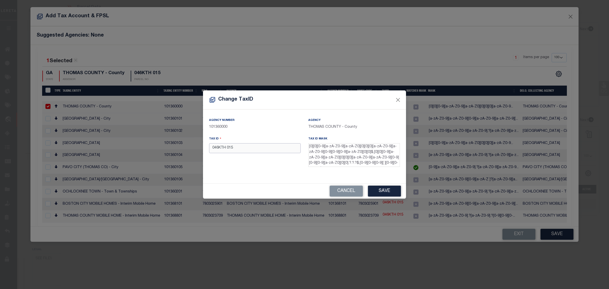
drag, startPoint x: 250, startPoint y: 147, endPoint x: 194, endPoint y: 148, distance: 56.4
click at [196, 147] on div "Change TaxID Agency Number 101360000 Agency [GEOGRAPHIC_DATA] - County Tax ID 0…" at bounding box center [304, 144] width 609 height 289
paste input "046KTH000150000"
type input "0046KTH000150000"
click at [387, 189] on button "Save" at bounding box center [384, 191] width 33 height 11
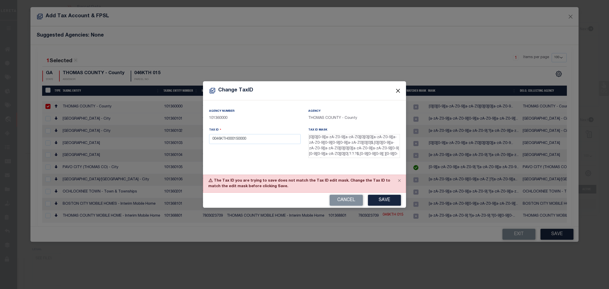
click at [398, 90] on button "Close" at bounding box center [398, 91] width 7 height 7
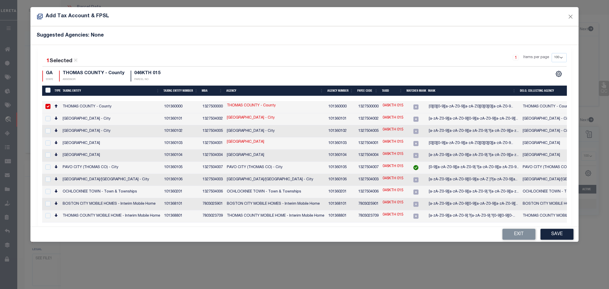
click at [393, 107] on link "046KTH 015" at bounding box center [393, 106] width 21 height 6
checkbox input "false"
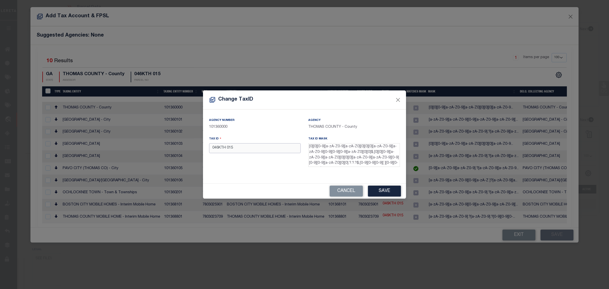
drag, startPoint x: 259, startPoint y: 148, endPoint x: 172, endPoint y: 142, distance: 87.8
click at [172, 142] on div "Change TaxID Agency Number 101360000 Agency [GEOGRAPHIC_DATA] - County Tax ID 0…" at bounding box center [304, 144] width 609 height 289
paste input "046KTH000015000"
type input "0046KTH000015000"
click at [387, 193] on button "Save" at bounding box center [384, 191] width 33 height 11
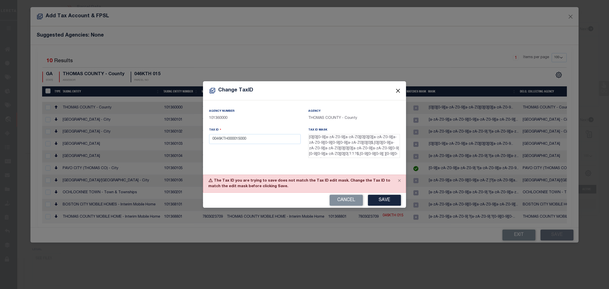
click at [395, 92] on button "Close" at bounding box center [398, 91] width 7 height 7
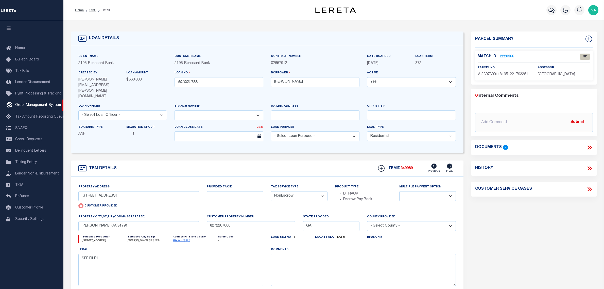
select select "4983"
select select "10"
select select "NonEscrow"
click at [589, 147] on icon at bounding box center [590, 147] width 7 height 7
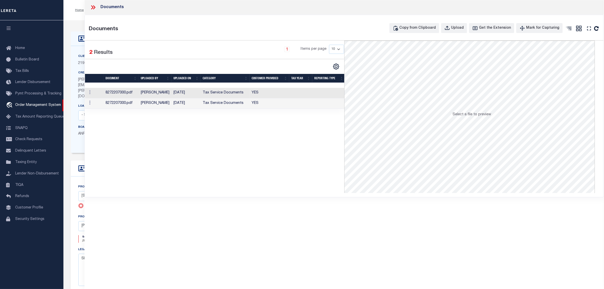
click at [229, 93] on td "Tax Service Documents" at bounding box center [225, 93] width 49 height 10
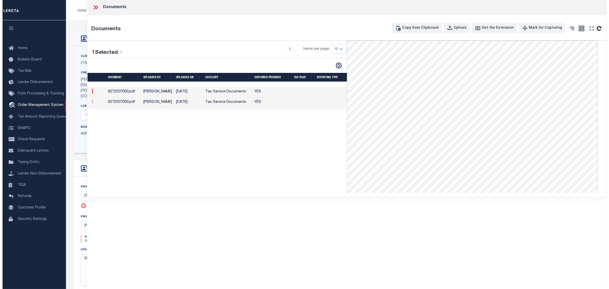
scroll to position [126, 0]
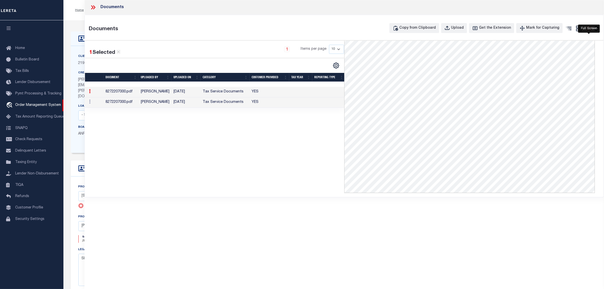
click at [591, 31] on icon at bounding box center [589, 28] width 7 height 7
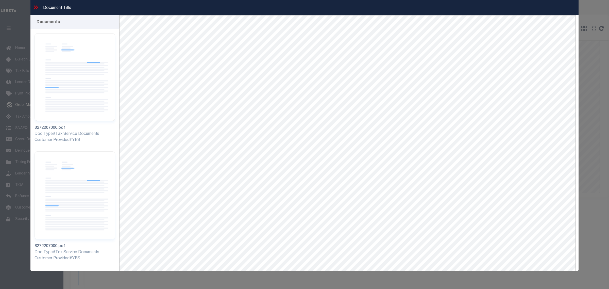
scroll to position [22, 0]
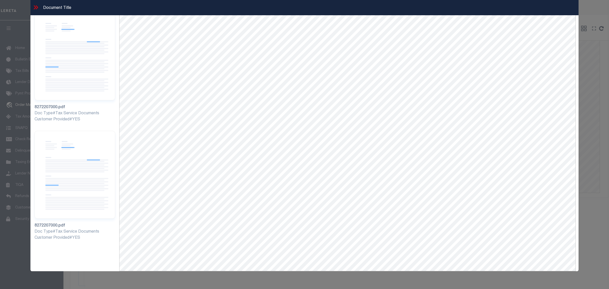
click at [36, 8] on icon at bounding box center [35, 7] width 7 height 7
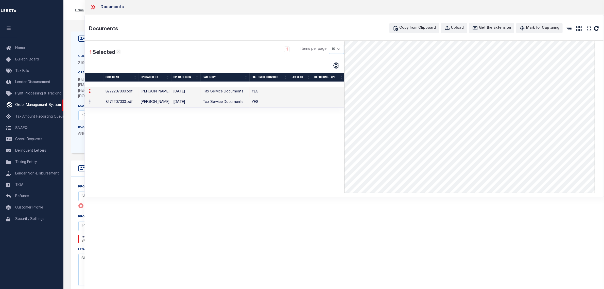
click at [129, 103] on td "8272207000.pdf" at bounding box center [121, 102] width 35 height 10
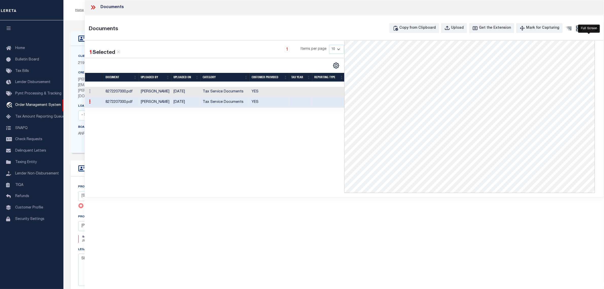
click at [589, 29] on icon at bounding box center [589, 28] width 7 height 7
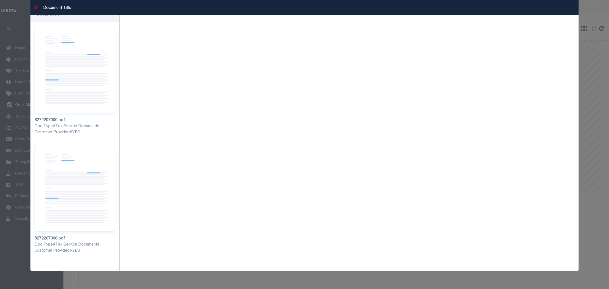
scroll to position [0, 0]
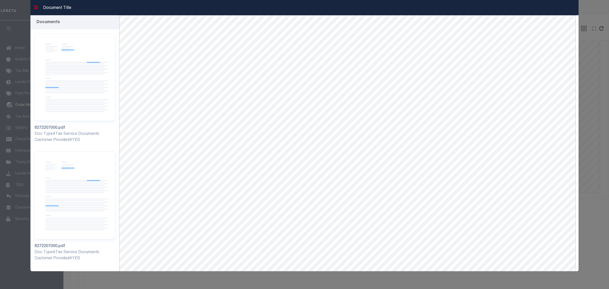
click at [35, 7] on icon at bounding box center [35, 7] width 7 height 7
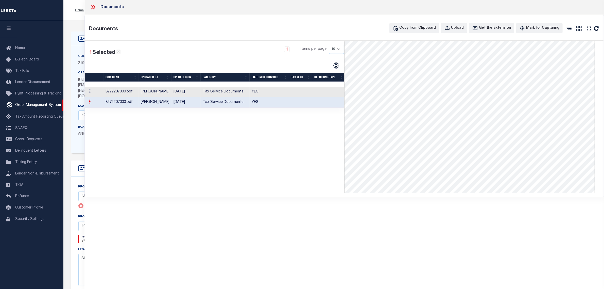
click at [95, 6] on icon at bounding box center [93, 7] width 7 height 7
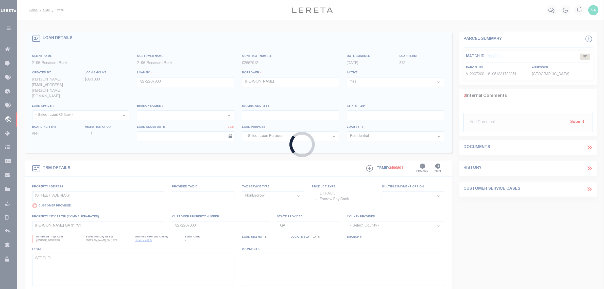
type input "5010002183"
type input "REEL AUDIO BROADCAST ENGI"
select select
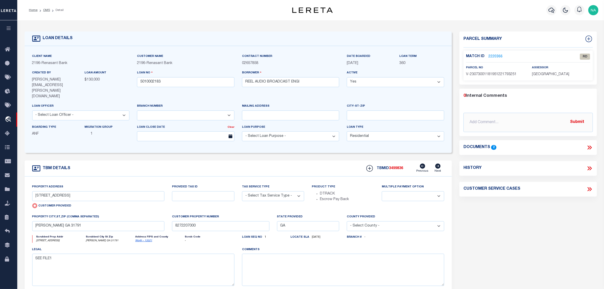
type input "[GEOGRAPHIC_DATA]"
select select "NonEscrow"
select select
type input "THOMASVILLE GA 31791"
type input "5010002183"
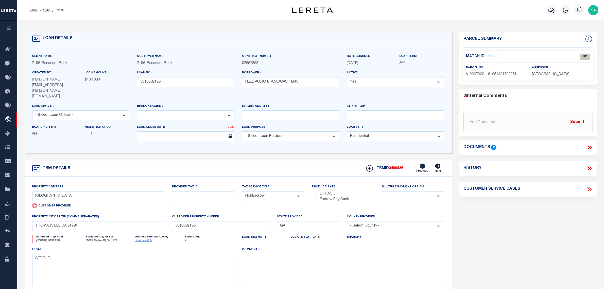
select select "4983"
click at [588, 145] on icon at bounding box center [589, 147] width 2 height 4
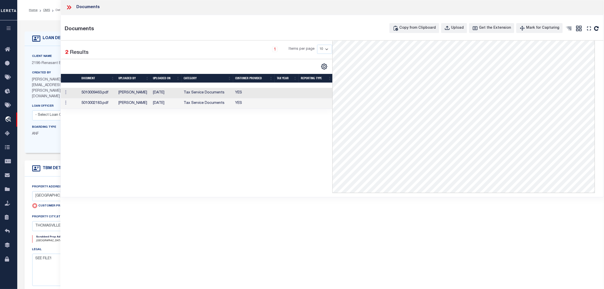
click at [206, 94] on td "Tax Service Documents" at bounding box center [208, 93] width 52 height 10
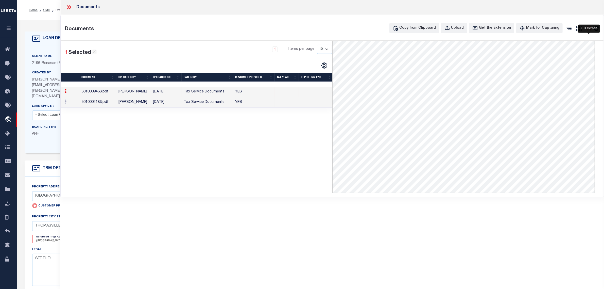
click at [591, 29] on icon at bounding box center [589, 28] width 7 height 7
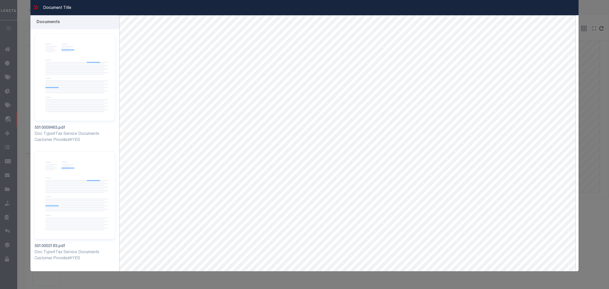
click at [37, 6] on icon at bounding box center [37, 7] width 2 height 4
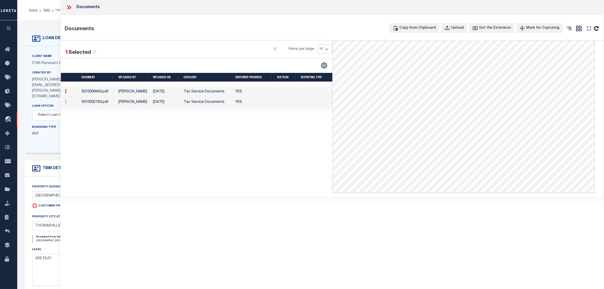
click at [137, 102] on td "[PERSON_NAME]" at bounding box center [133, 102] width 35 height 10
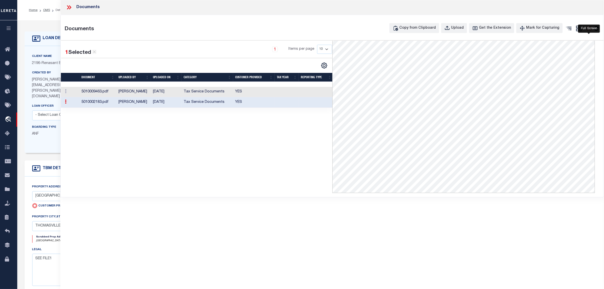
click at [590, 30] on icon at bounding box center [589, 28] width 7 height 7
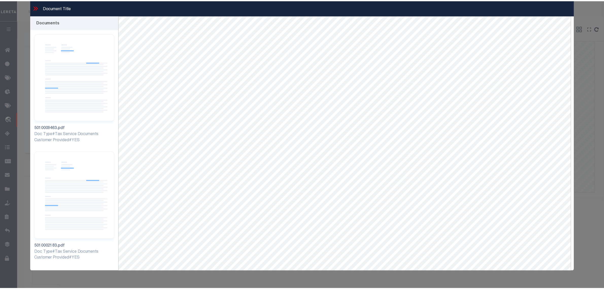
scroll to position [22, 0]
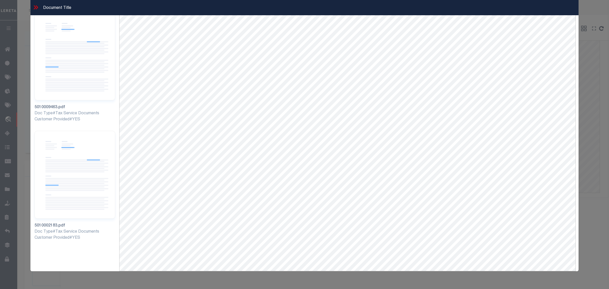
click at [34, 7] on icon at bounding box center [35, 7] width 7 height 7
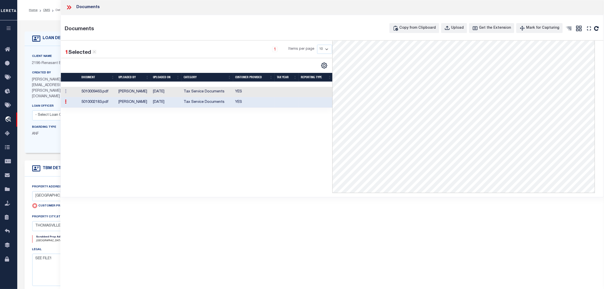
click at [69, 7] on icon at bounding box center [69, 7] width 7 height 7
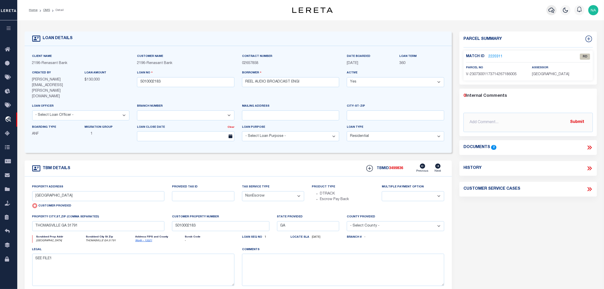
click at [551, 11] on icon "button" at bounding box center [552, 10] width 6 height 6
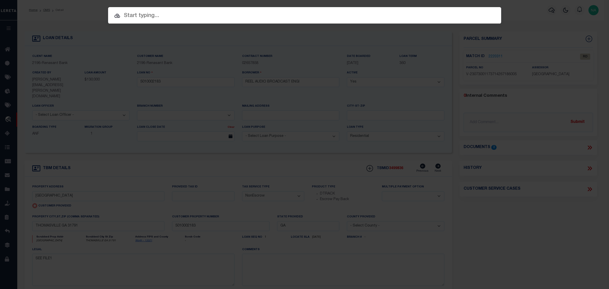
click at [201, 18] on input "text" at bounding box center [304, 15] width 393 height 9
paste input "THOMAS COUNTY"
type input "THOMAS COUNTY"
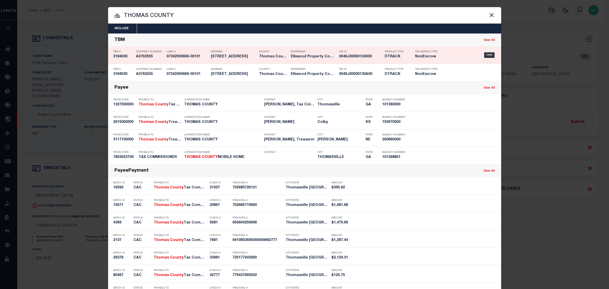
click at [120, 56] on h5 "3184030" at bounding box center [123, 57] width 20 height 4
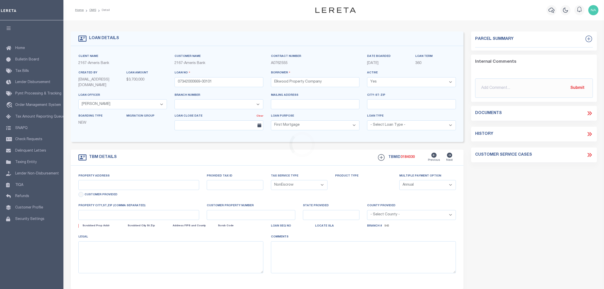
select select "14209"
select select "10"
select select "NonEscrow"
select select "4835"
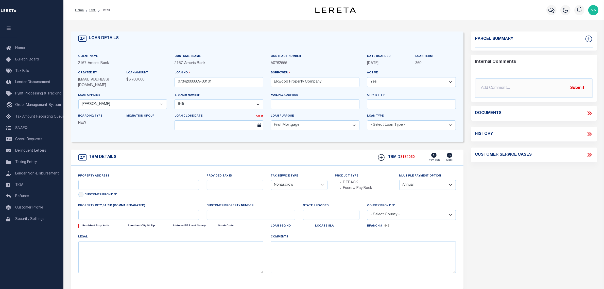
type input "15-31 Williamsburg Avenue"
select select
type input "Thomasville GA 31792"
type input "Atlanta Metro"
type input "GA"
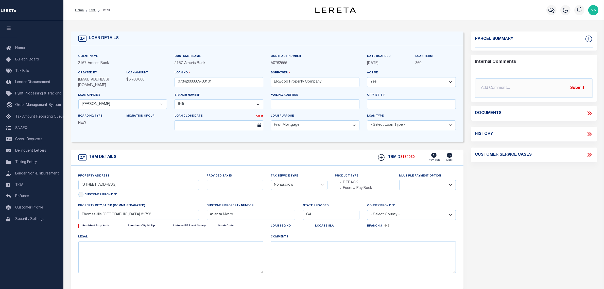
select select
type textarea "See Attached"
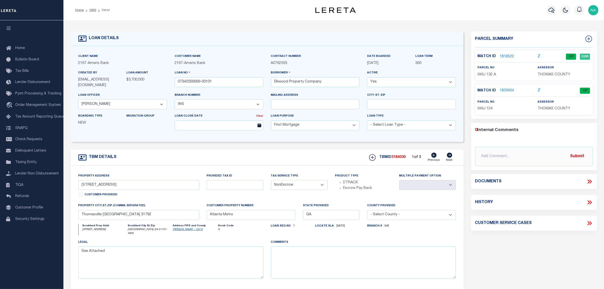
click at [507, 55] on link "1818522" at bounding box center [507, 56] width 14 height 5
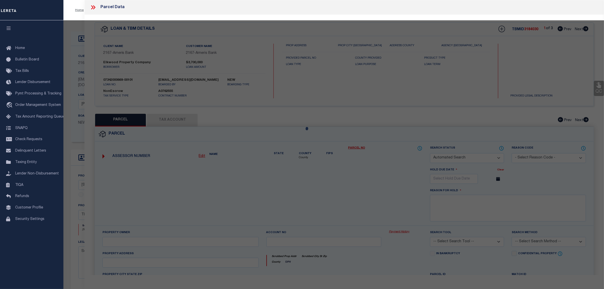
checkbox input "false"
select select "CP"
type input "BD Thomasville LLC"
select select
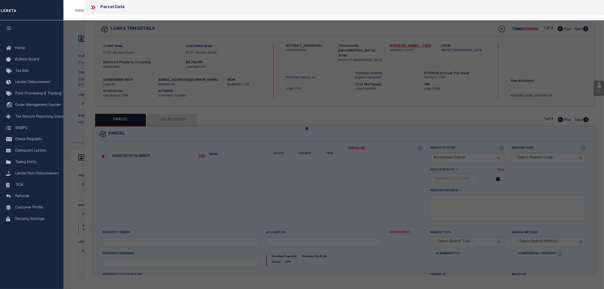
type input "31 WILLIAMSBURG AVE 4"
checkbox input "false"
type input "Thomasville GA 31792"
type textarea "1.237 AC/31,33,35,& 37 WILLIAMSBURG AVE ACRES: 1.23"
type textarea "Tax ID Special Project"
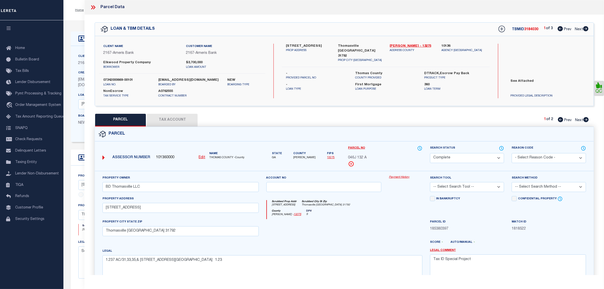
click at [177, 120] on button "Tax Account" at bounding box center [172, 120] width 51 height 13
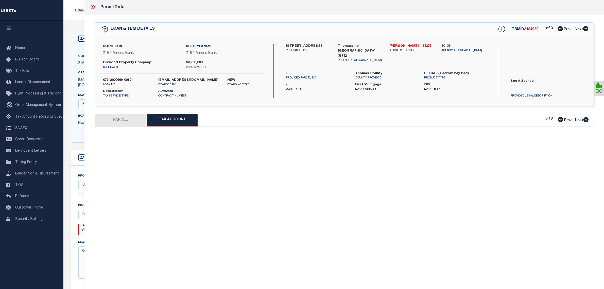
select select "100"
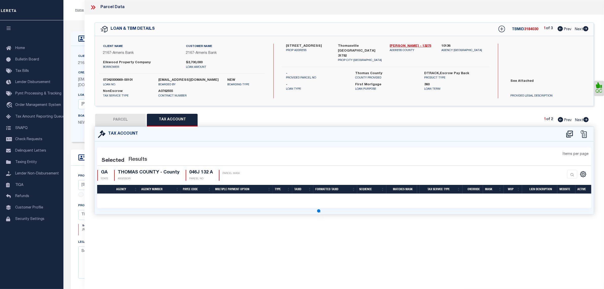
select select "100"
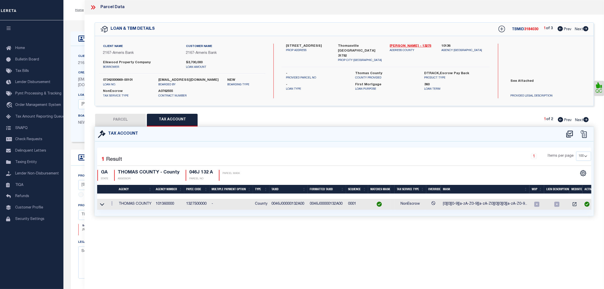
click at [295, 205] on td "0046J00000132A00" at bounding box center [289, 204] width 38 height 11
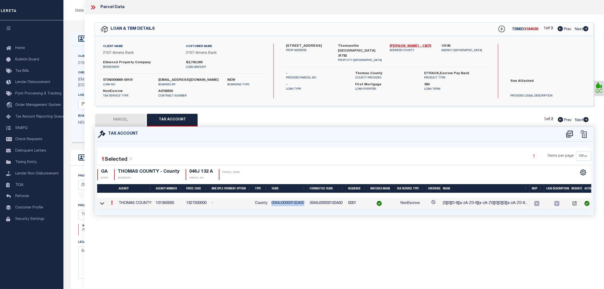
click at [295, 205] on td "0046J00000132A00" at bounding box center [289, 203] width 38 height 11
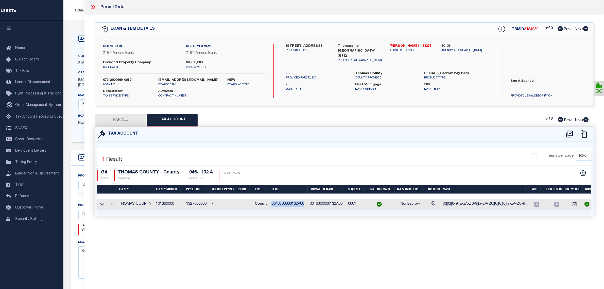
copy td "0046J00000132A00"
